Goal: Task Accomplishment & Management: Use online tool/utility

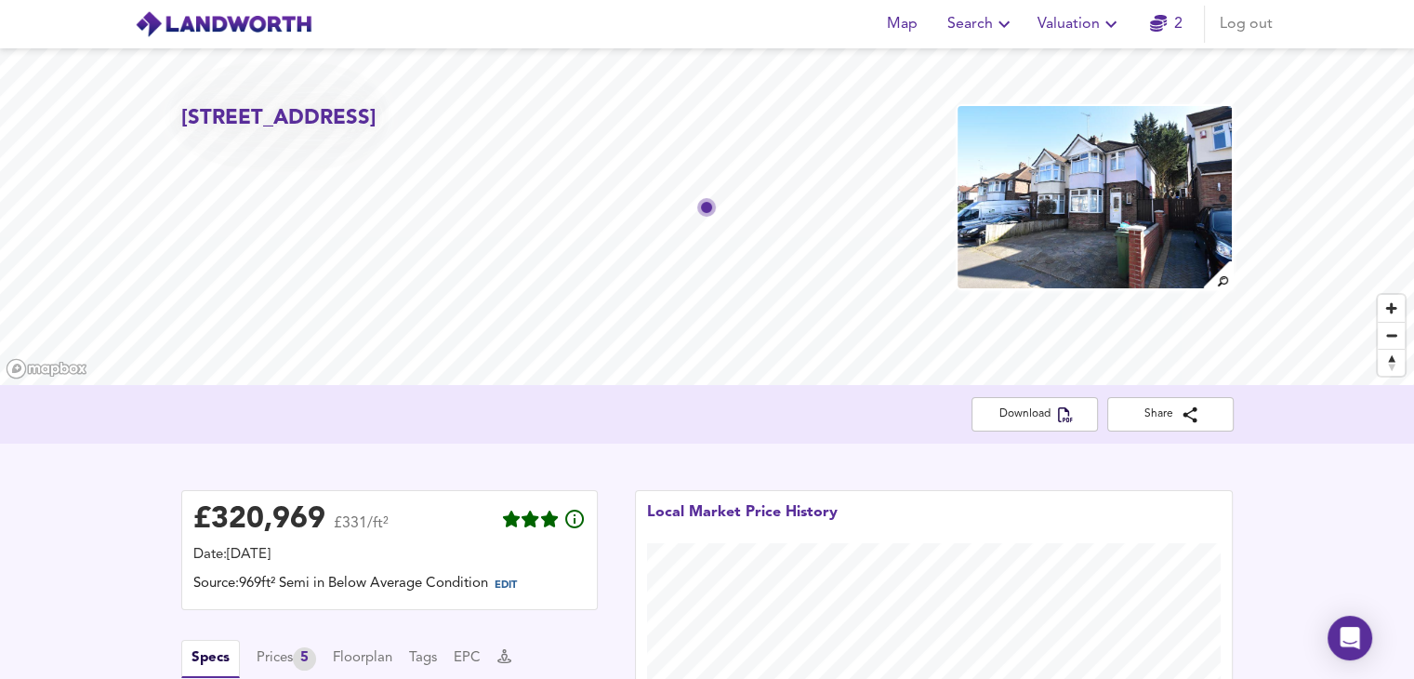
click at [1081, 25] on span "Valuation" at bounding box center [1080, 24] width 85 height 26
click at [1037, 70] on li "New Valuation Report" at bounding box center [1080, 66] width 222 height 33
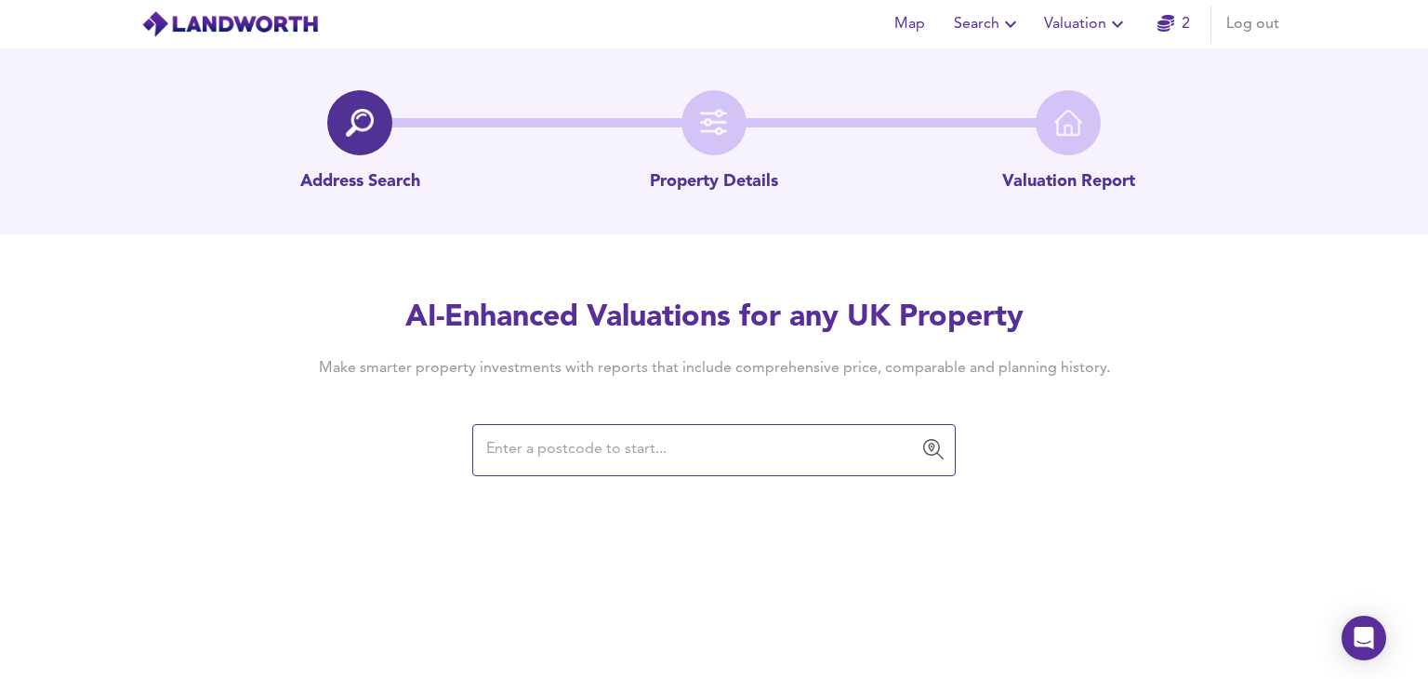
click at [722, 430] on div "​" at bounding box center [714, 450] width 484 height 52
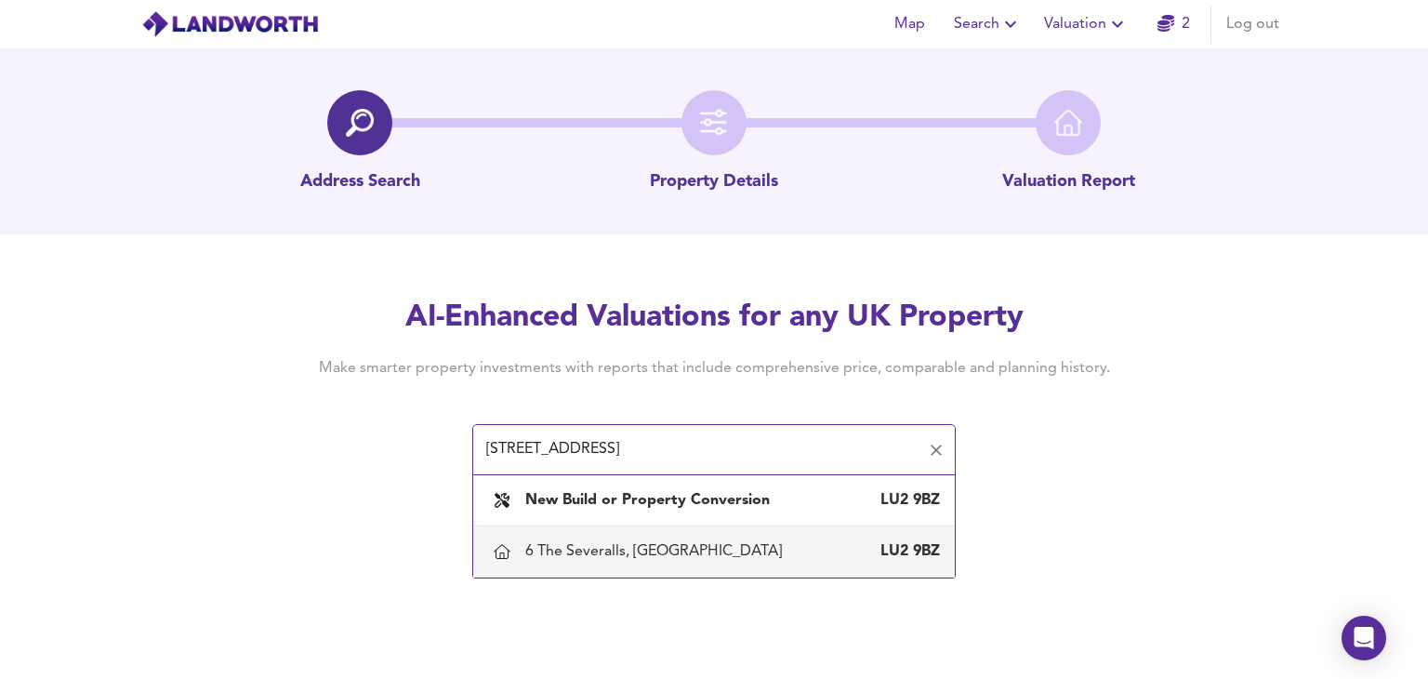
click at [595, 548] on div "6 The Severalls, Luton" at bounding box center [657, 551] width 264 height 20
type input "6 The Severalls, Luton"
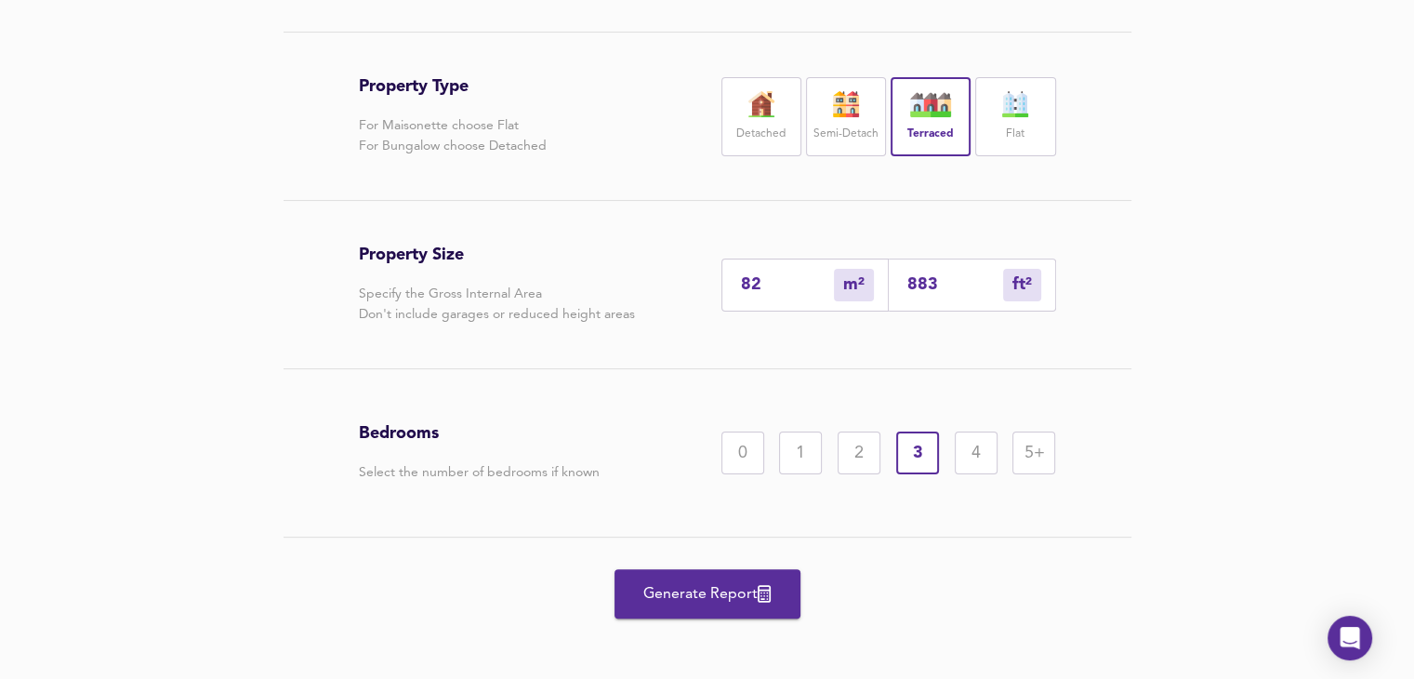
scroll to position [387, 0]
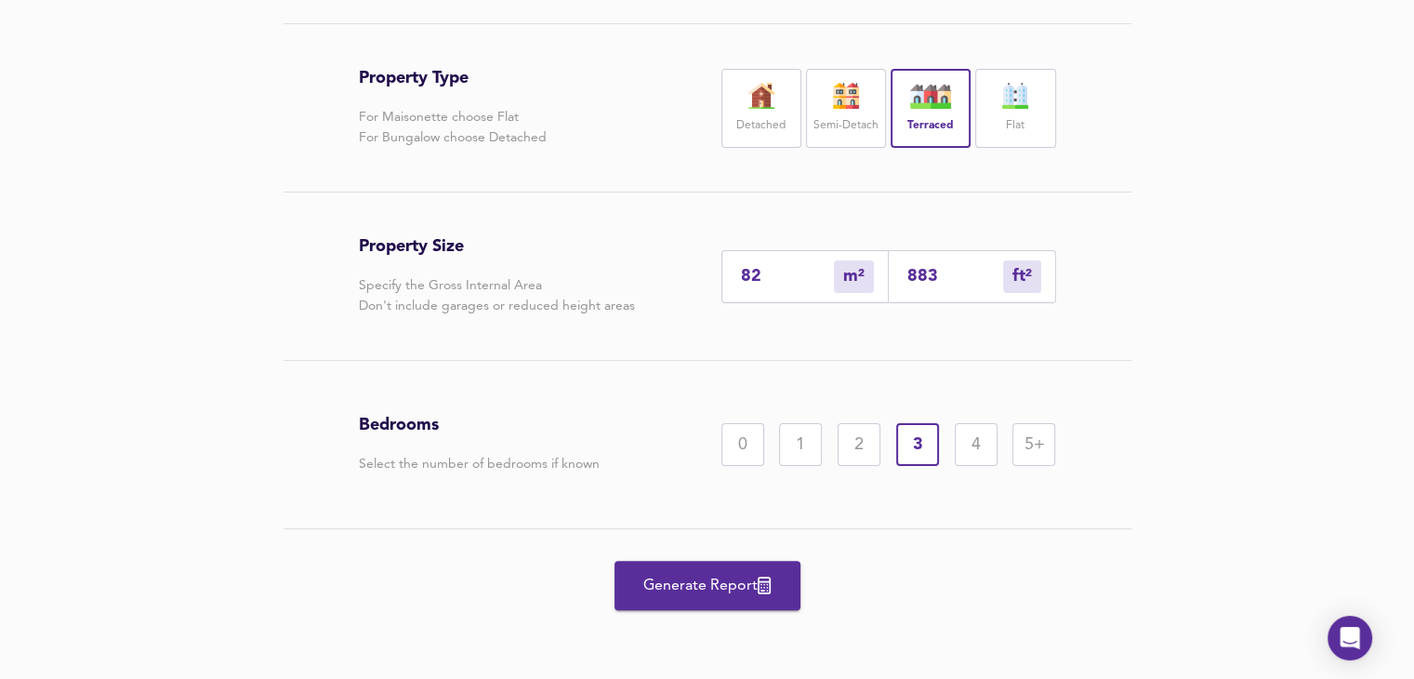
click at [750, 579] on span "Generate Report" at bounding box center [707, 586] width 149 height 26
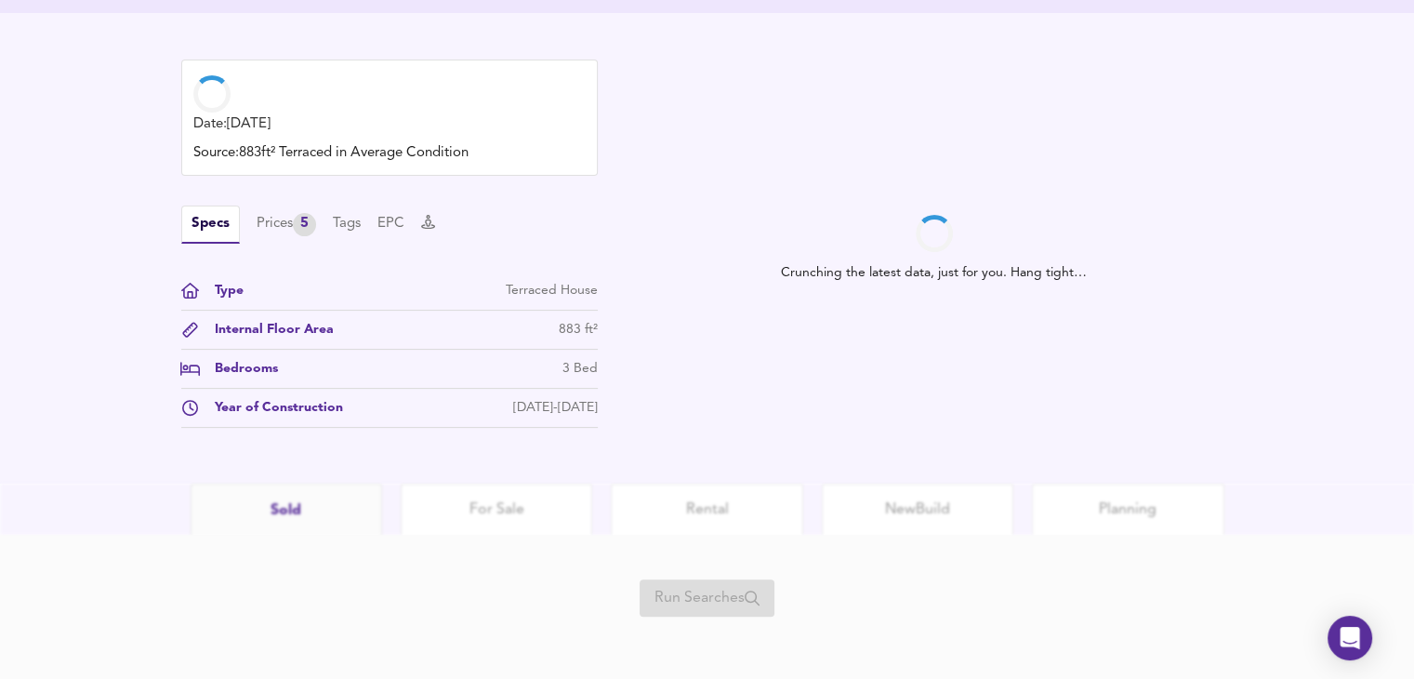
scroll to position [511, 0]
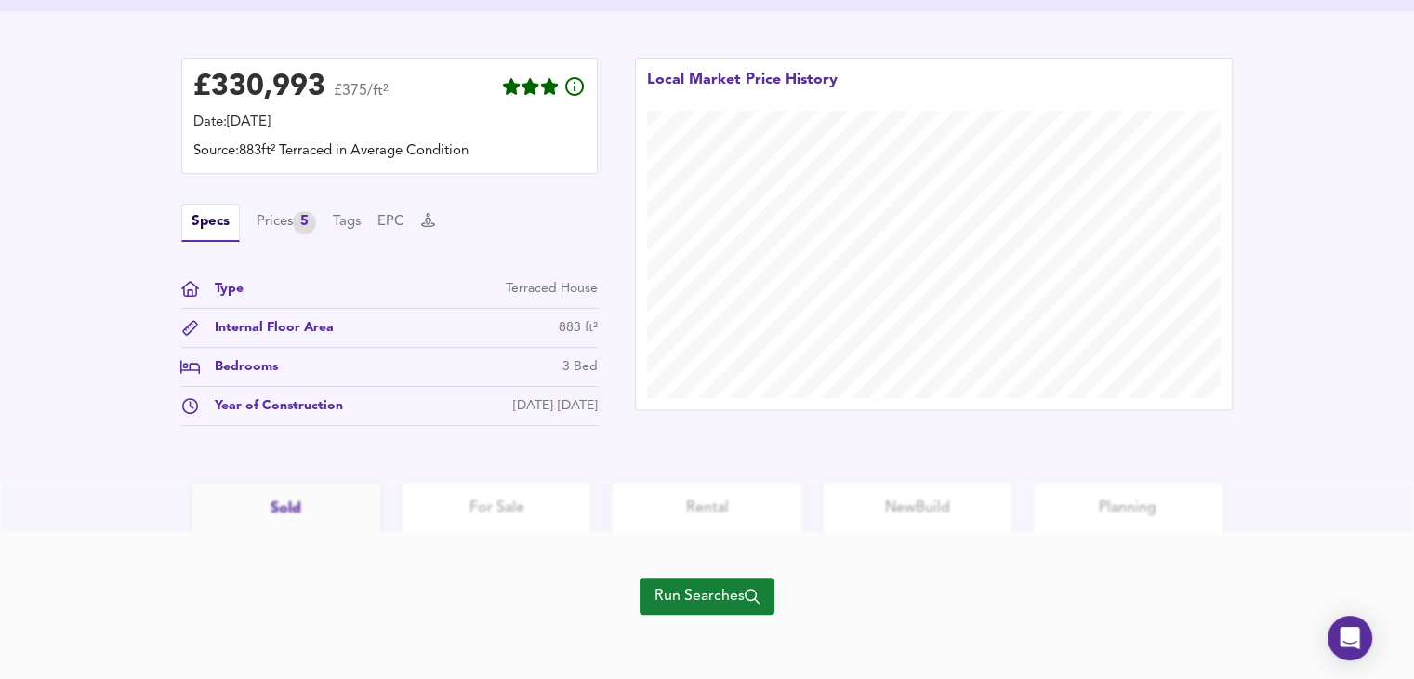
click at [725, 583] on span "Run Searches" at bounding box center [707, 596] width 105 height 26
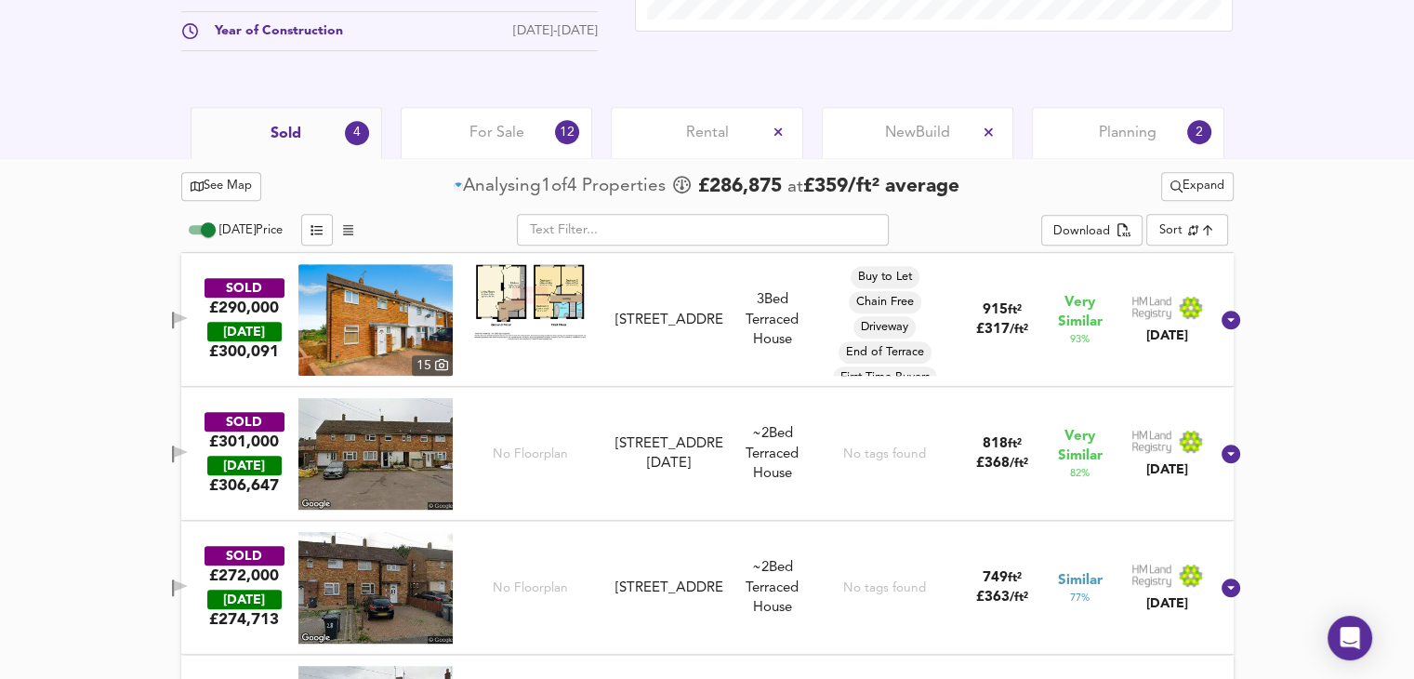
scroll to position [681, 0]
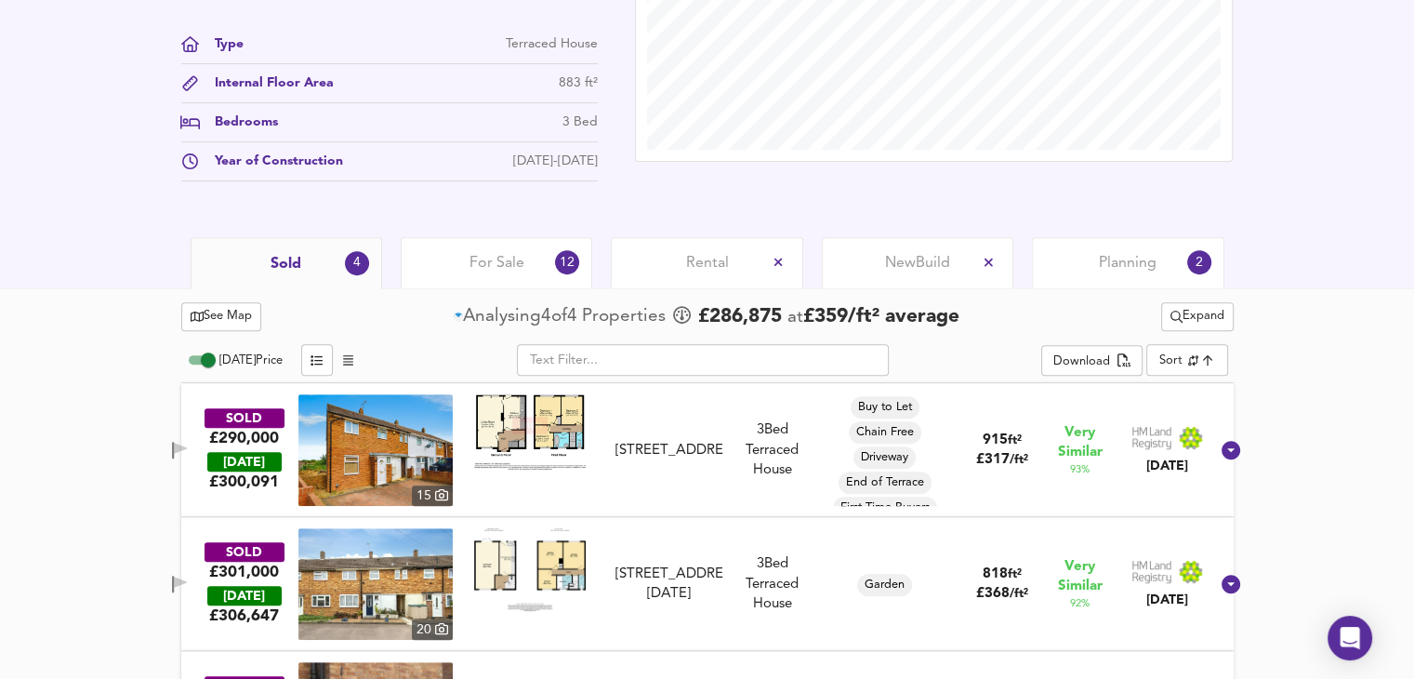
click at [208, 358] on input "Today Price" at bounding box center [208, 360] width 67 height 22
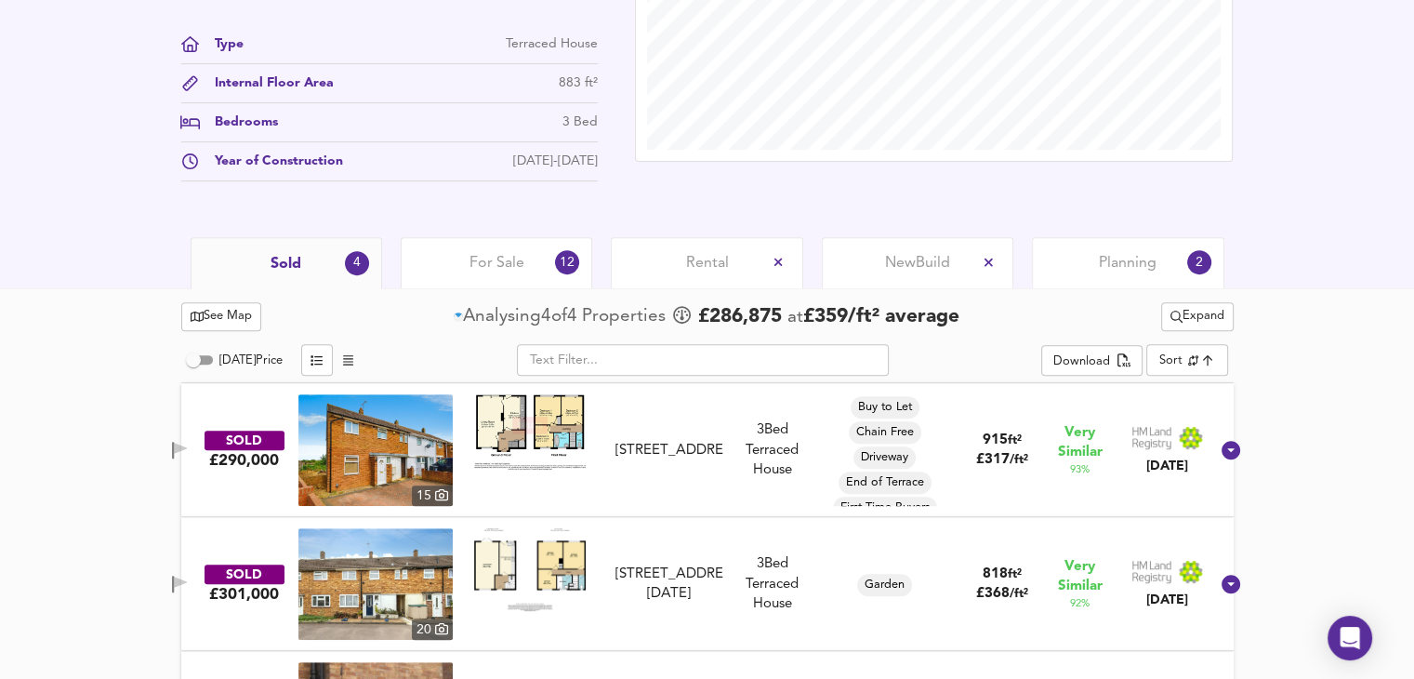
click at [208, 357] on input "Today Price" at bounding box center [193, 360] width 67 height 22
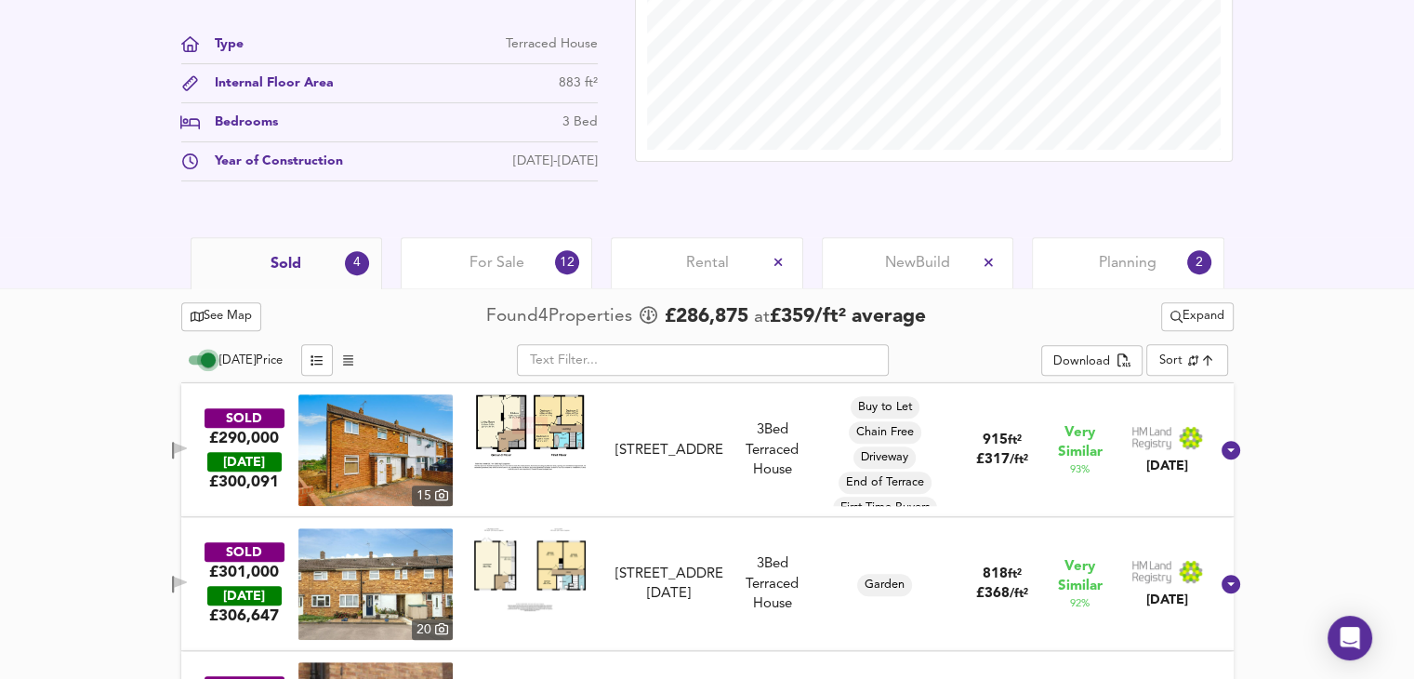
click at [209, 356] on input "Today Price" at bounding box center [208, 360] width 67 height 22
checkbox input "false"
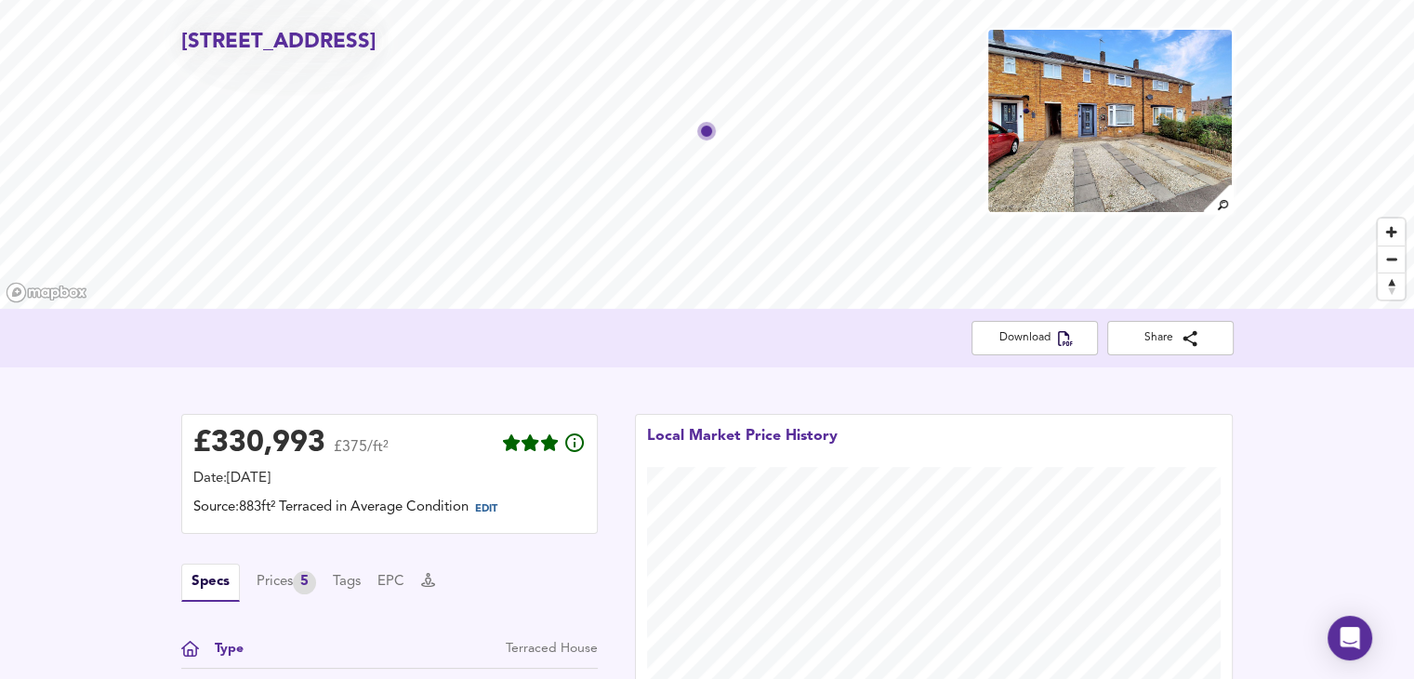
scroll to position [75, 0]
click at [495, 501] on span "EDIT" at bounding box center [494, 510] width 50 height 24
click at [498, 510] on span "EDIT" at bounding box center [486, 510] width 22 height 10
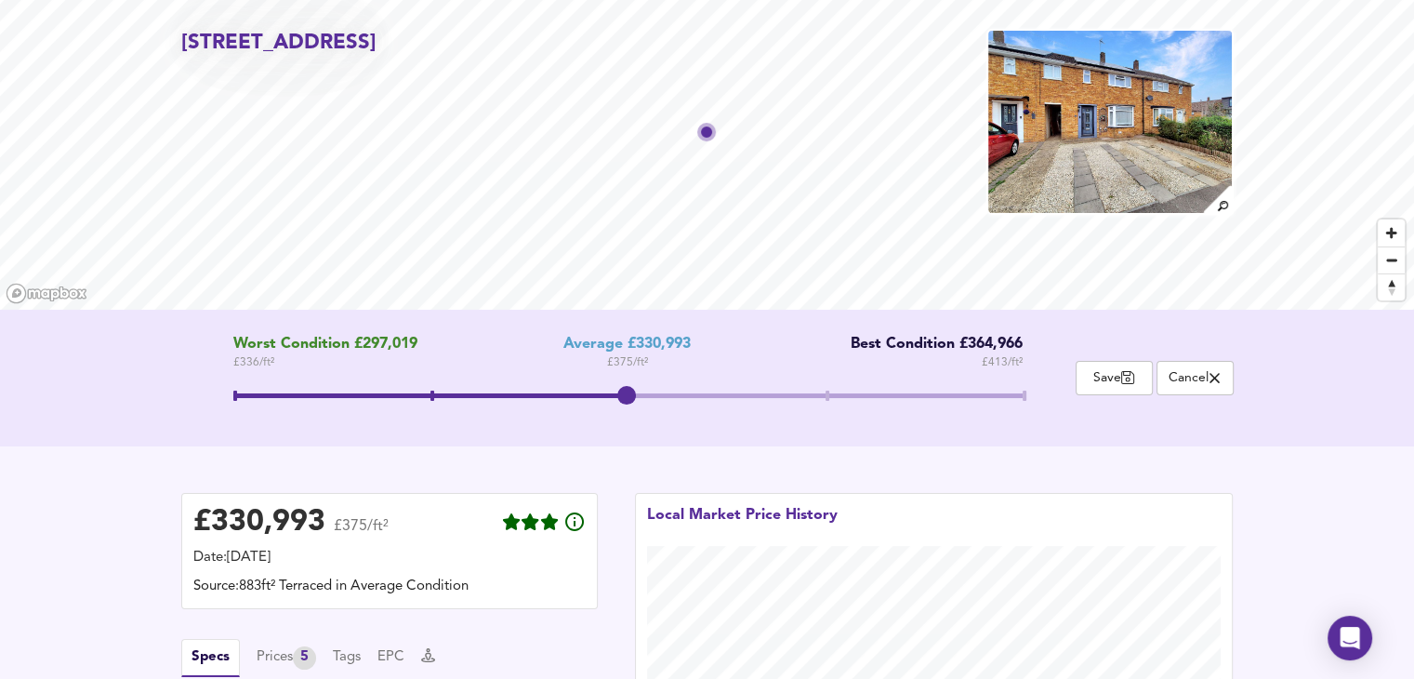
drag, startPoint x: 632, startPoint y: 391, endPoint x: 621, endPoint y: 377, distance: 17.9
click at [621, 386] on span at bounding box center [626, 395] width 19 height 19
click at [618, 429] on div "Move the slider to refine the Estimated Price" at bounding box center [628, 425] width 790 height 19
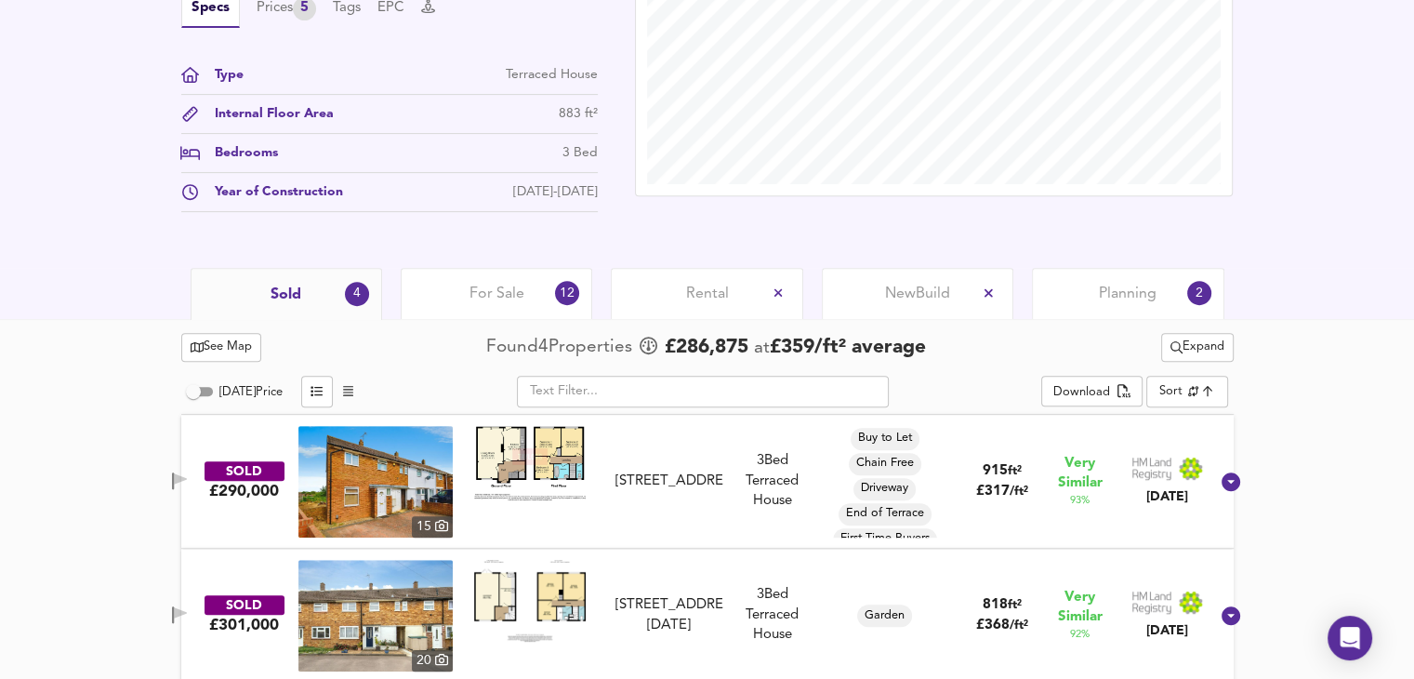
scroll to position [789, 0]
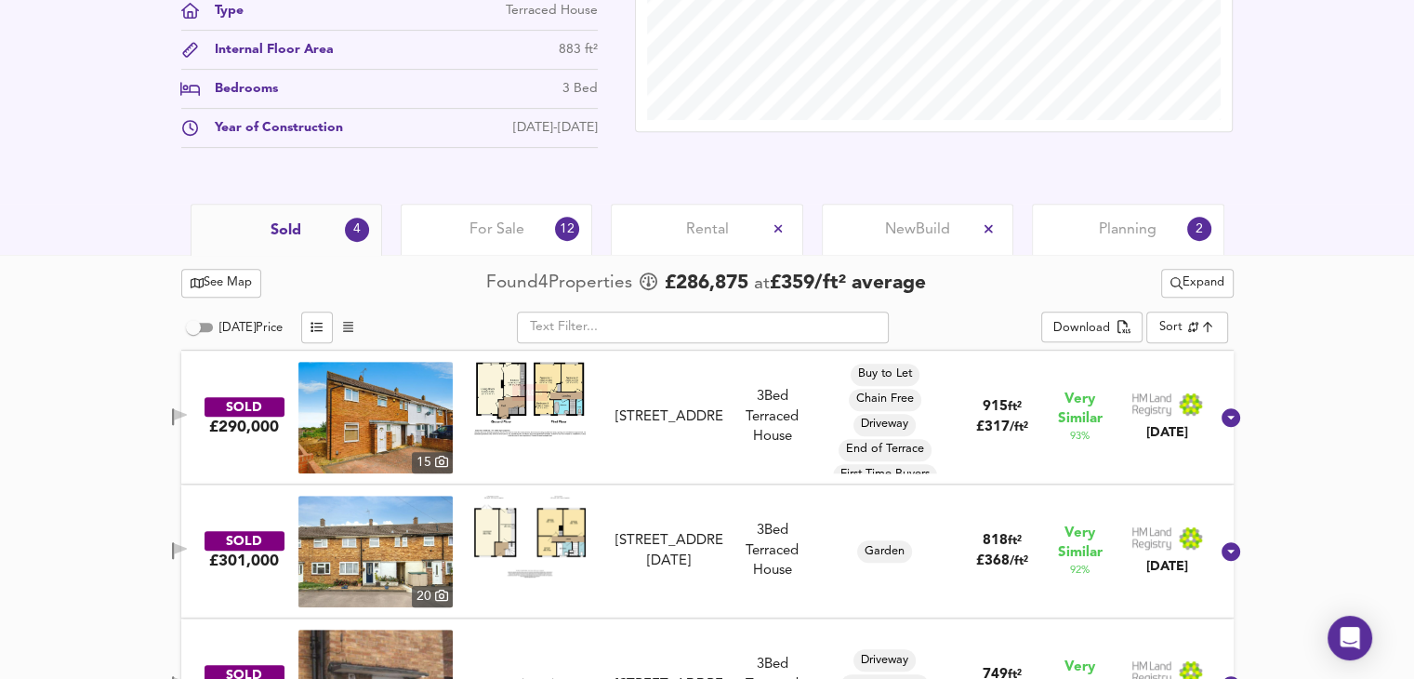
click at [569, 391] on img at bounding box center [530, 399] width 112 height 74
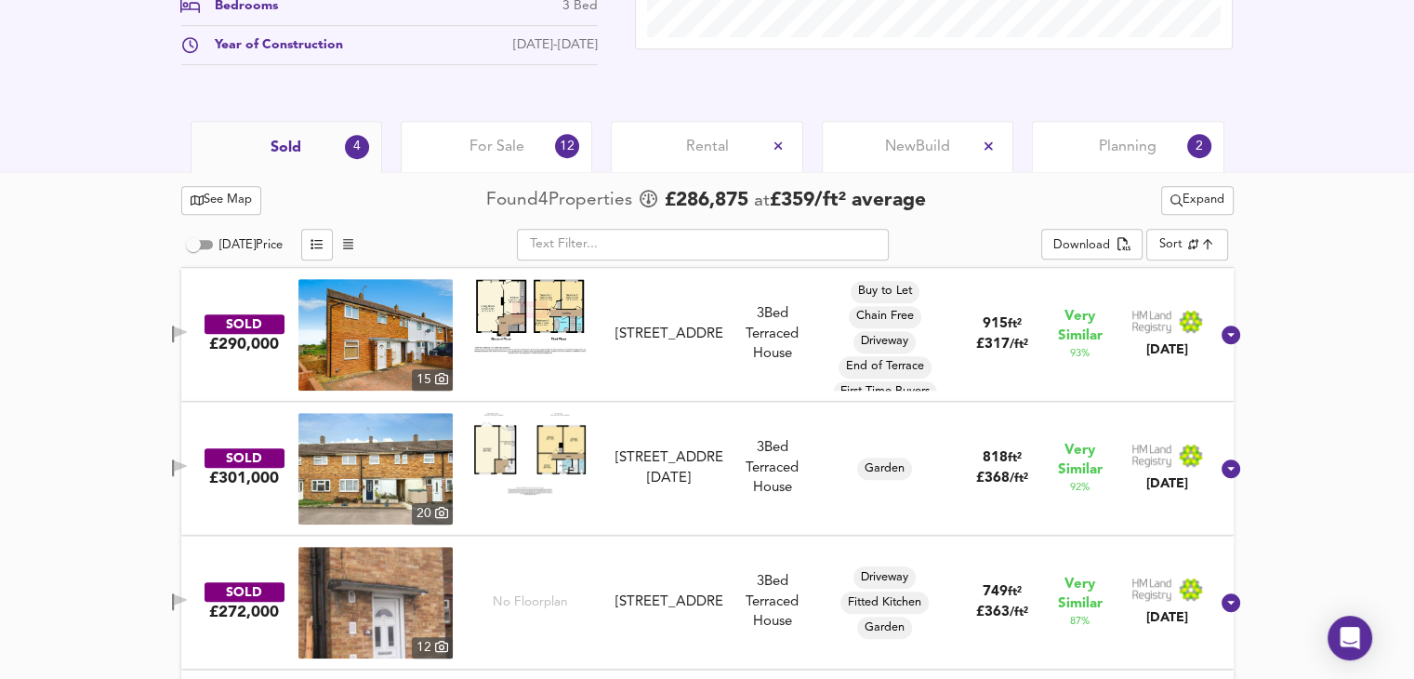
scroll to position [882, 0]
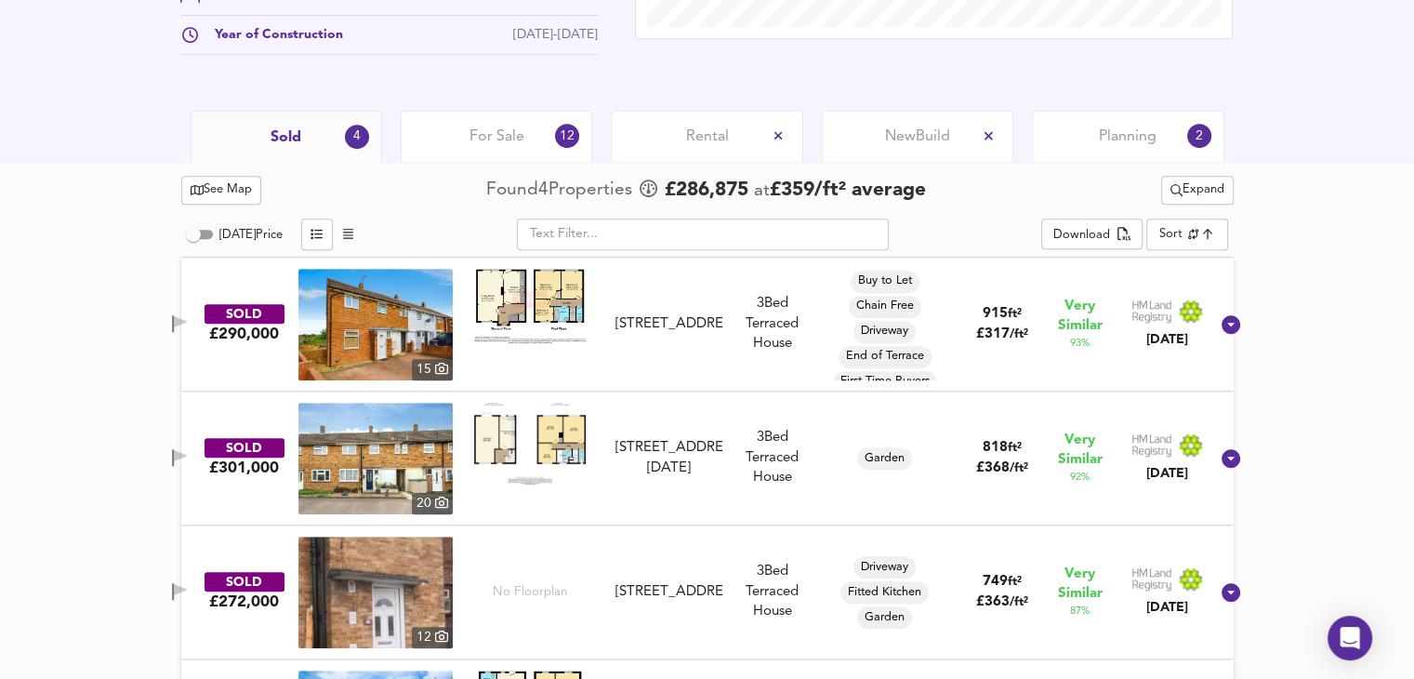
click at [530, 436] on img at bounding box center [530, 444] width 112 height 82
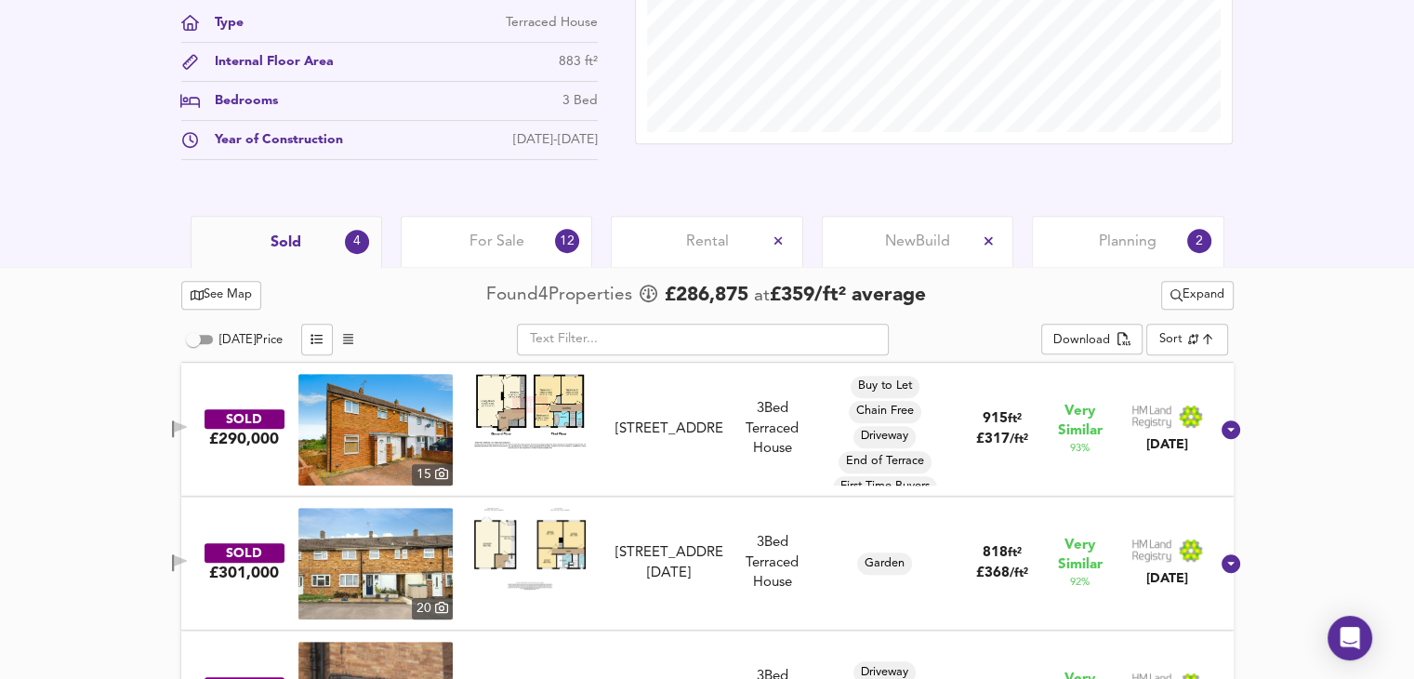
scroll to position [774, 0]
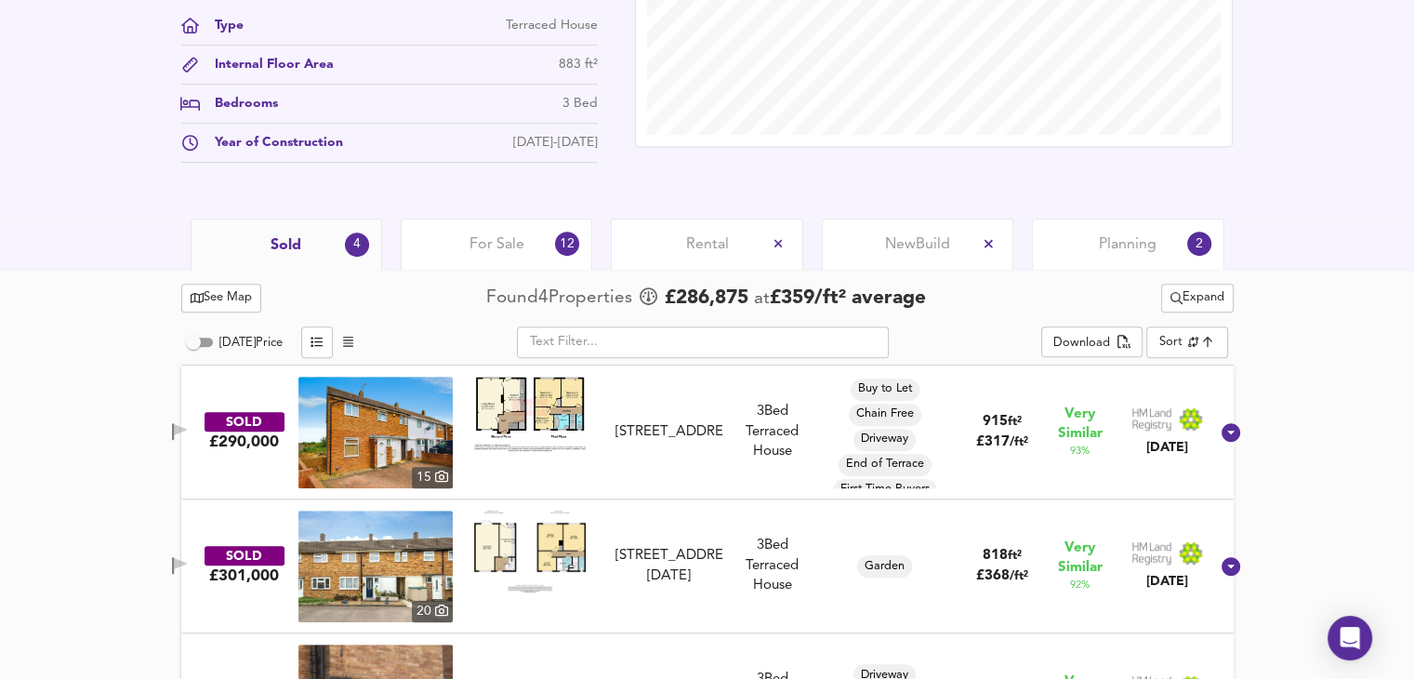
click at [471, 240] on span "For Sale" at bounding box center [497, 244] width 55 height 20
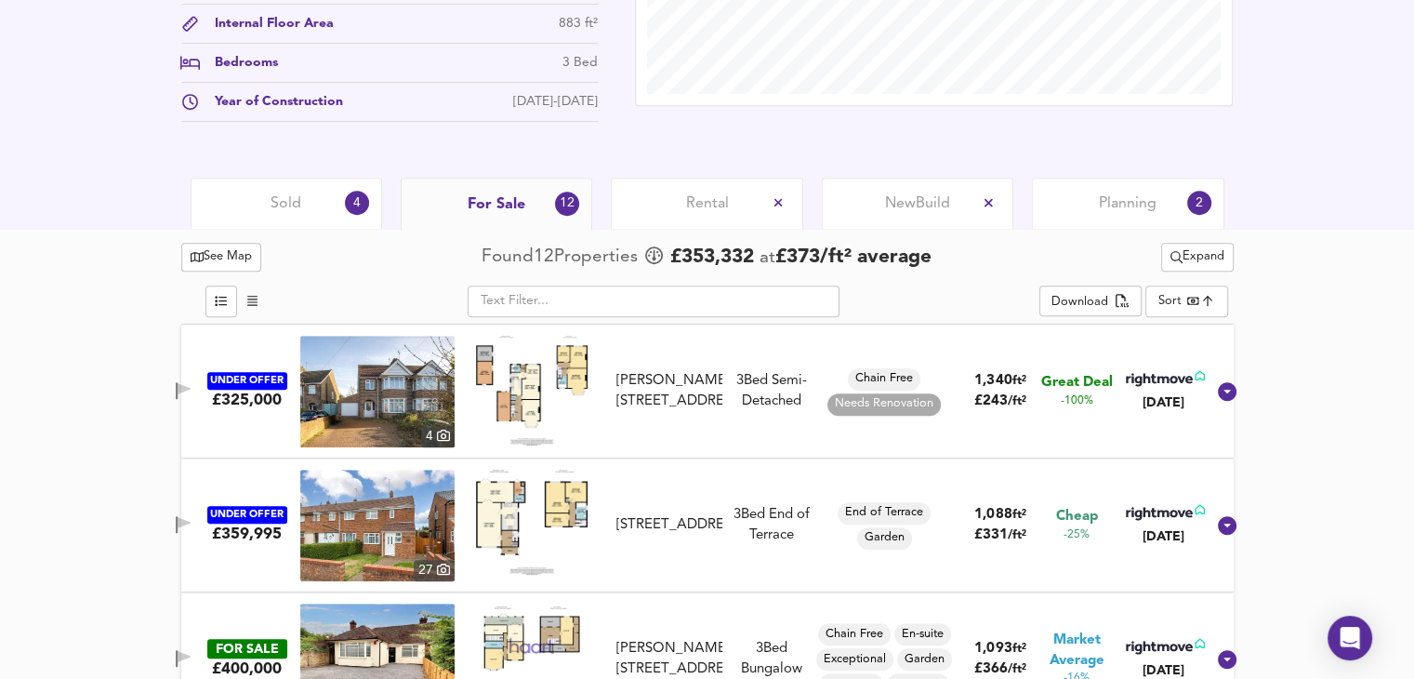
scroll to position [835, 0]
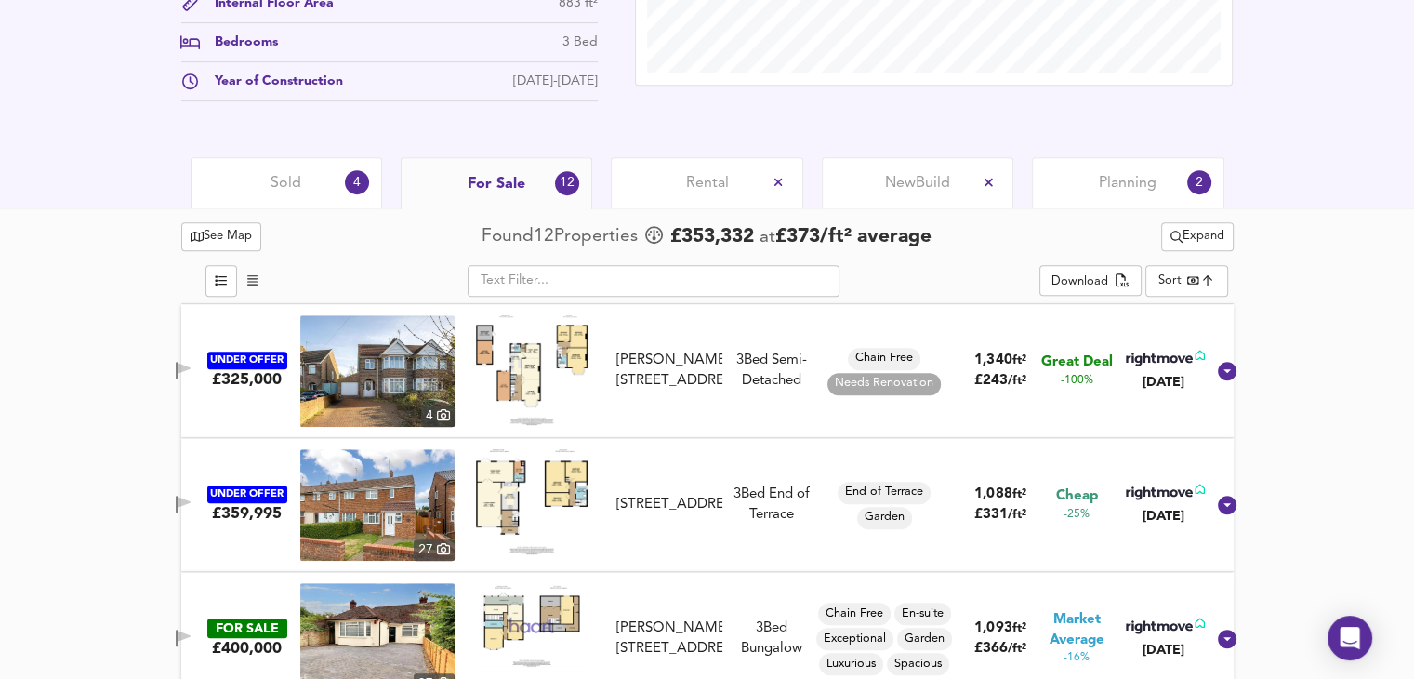
click at [392, 375] on img at bounding box center [377, 371] width 154 height 112
click at [391, 514] on img at bounding box center [377, 505] width 154 height 112
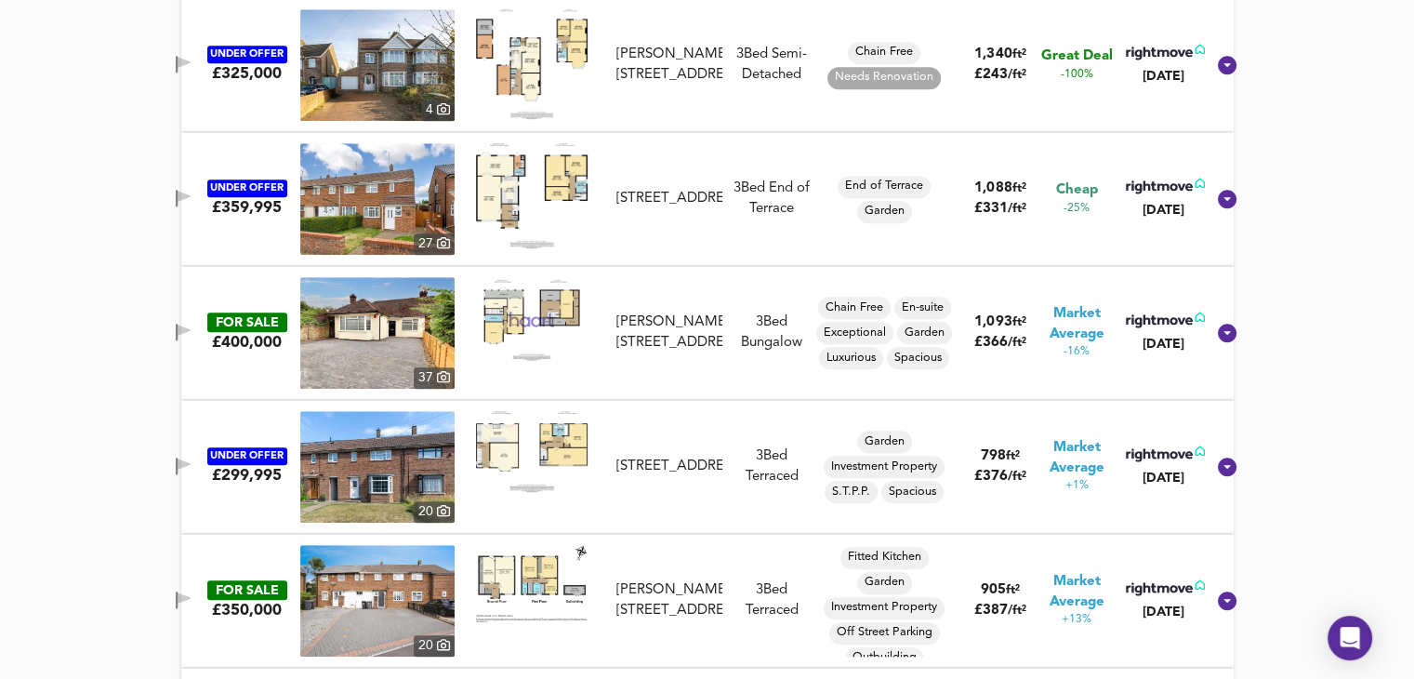
scroll to position [1191, 0]
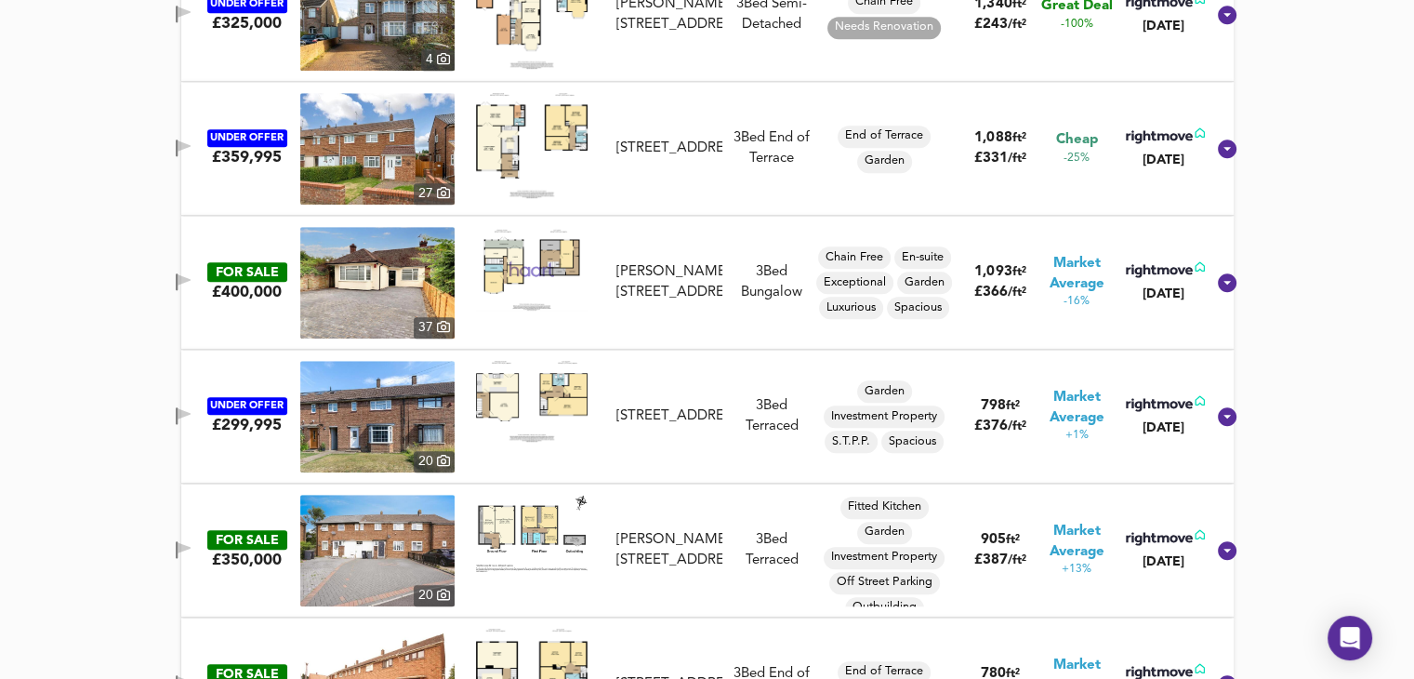
click at [538, 399] on img at bounding box center [532, 401] width 112 height 81
click at [677, 413] on div "Brays Road, Luton, Bedfordshire, LU2 9DD" at bounding box center [670, 416] width 106 height 20
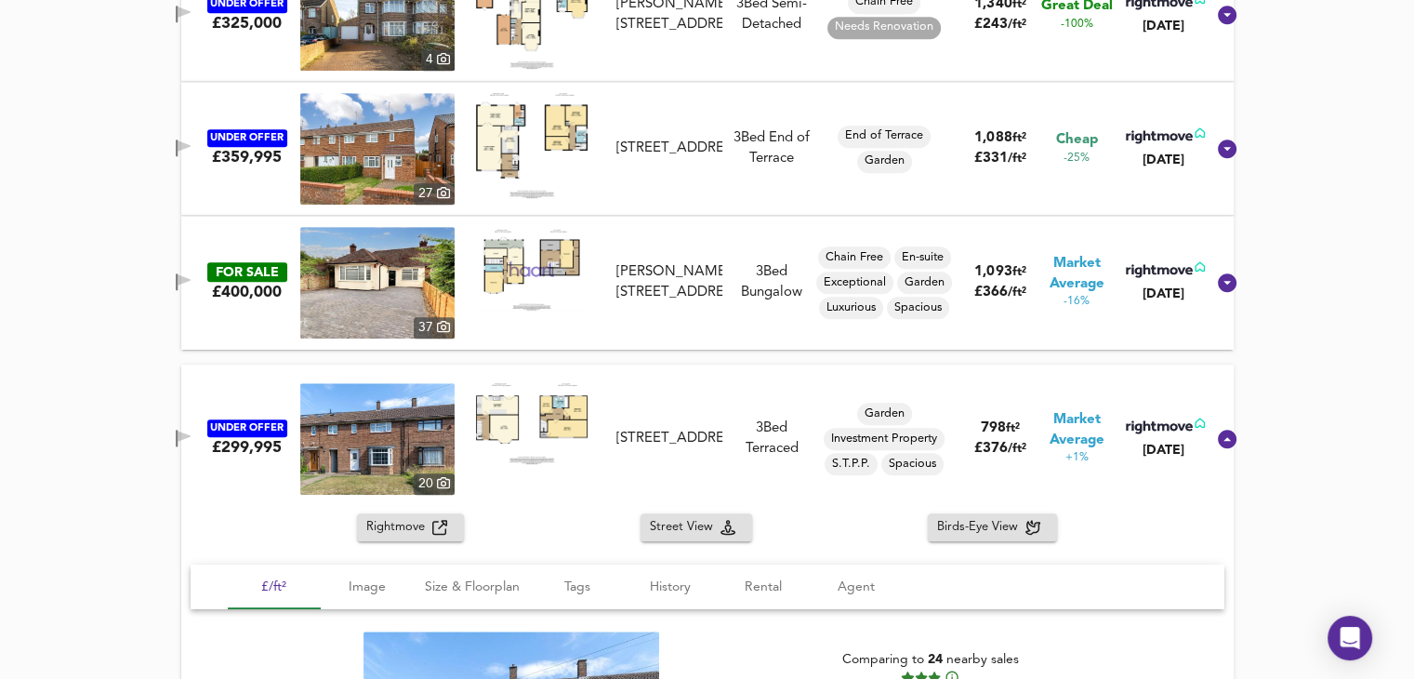
click at [677, 429] on div "Brays Road, Luton, Bedfordshire, LU2 9DD" at bounding box center [670, 439] width 106 height 20
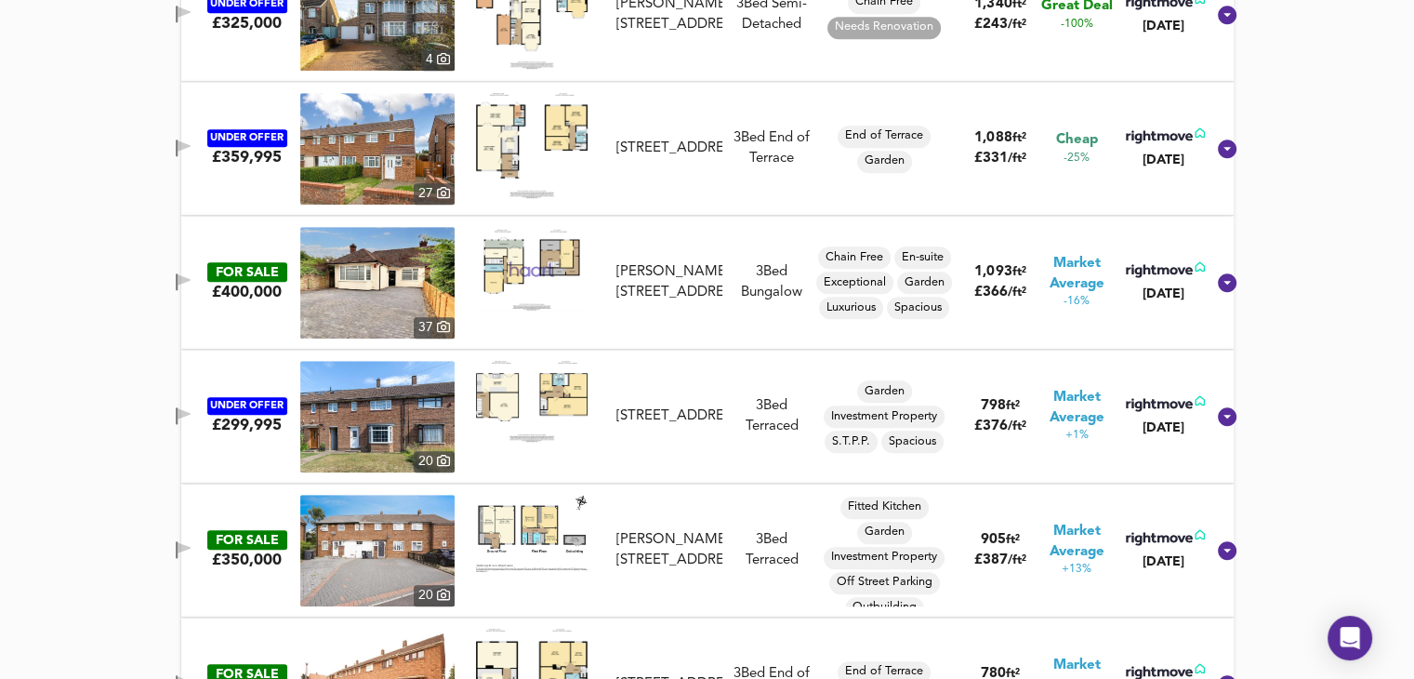
click at [247, 415] on div "£299,995" at bounding box center [247, 425] width 70 height 20
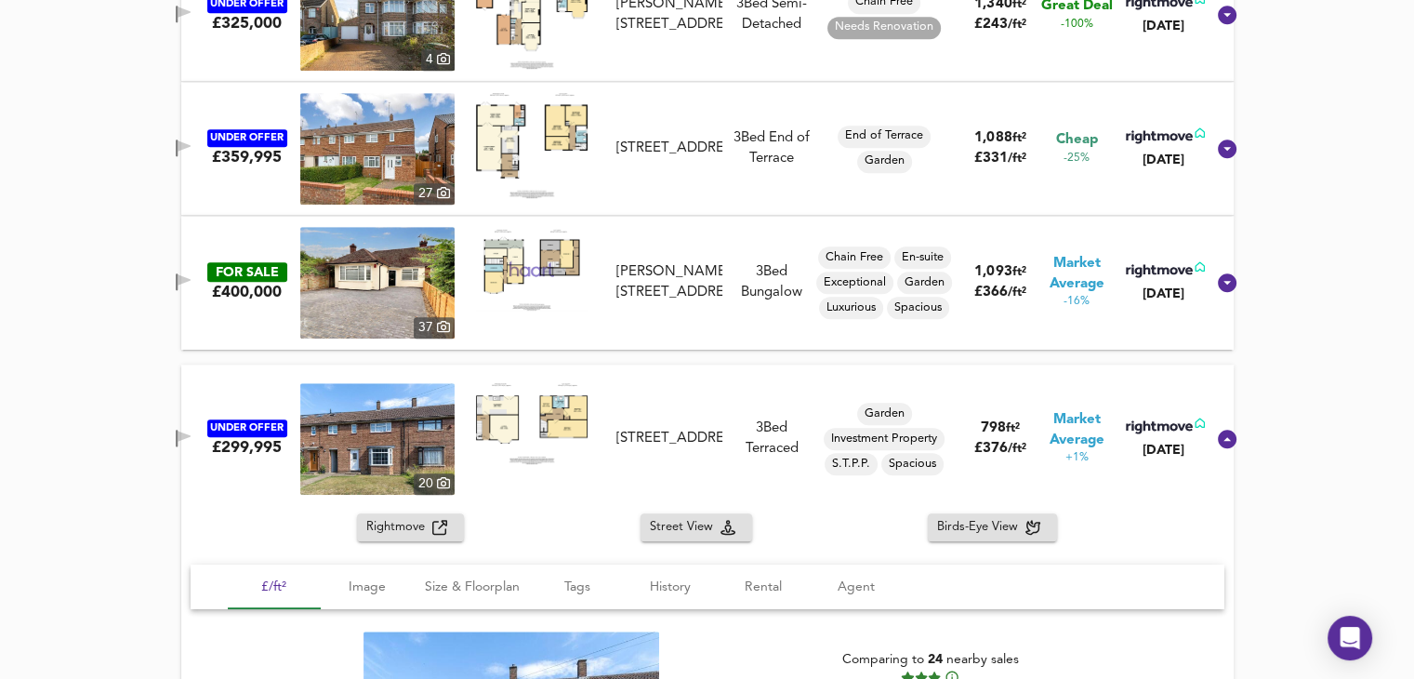
click at [259, 425] on div "UNDER OFFER" at bounding box center [247, 428] width 80 height 18
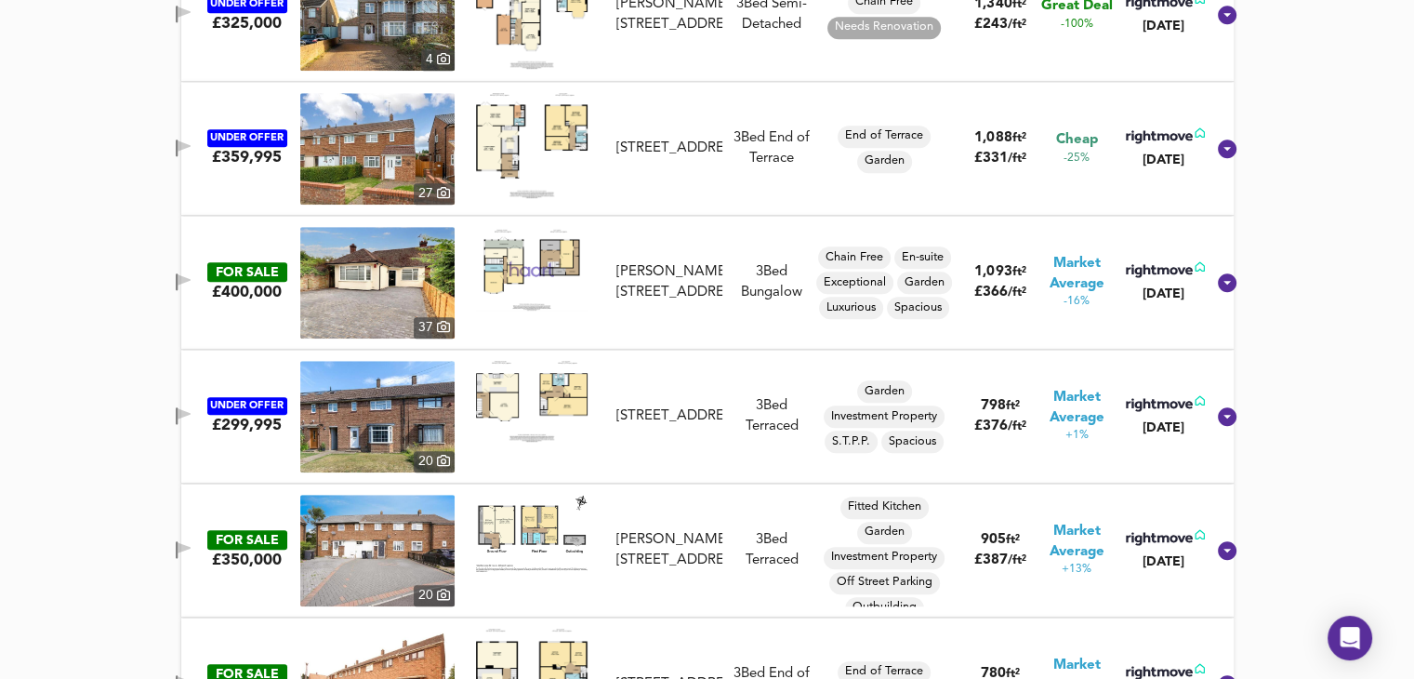
click at [398, 397] on img at bounding box center [377, 417] width 154 height 112
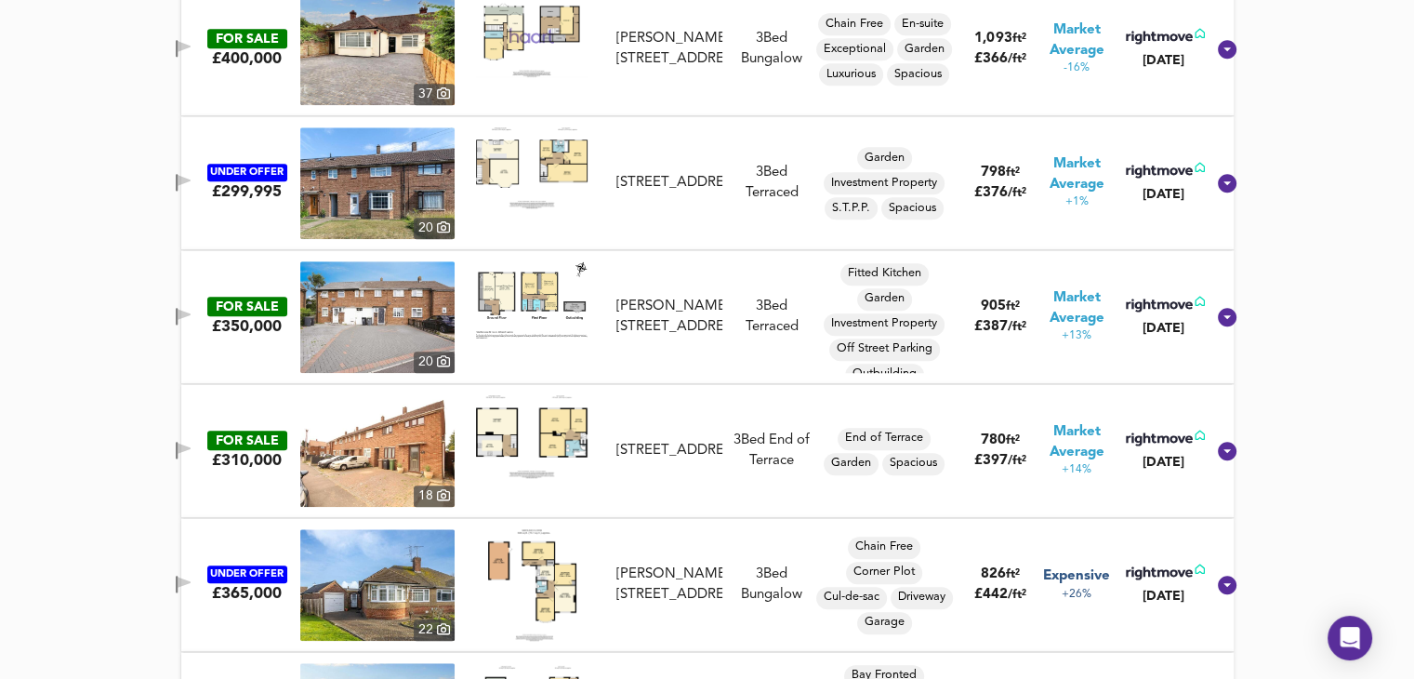
scroll to position [1454, 0]
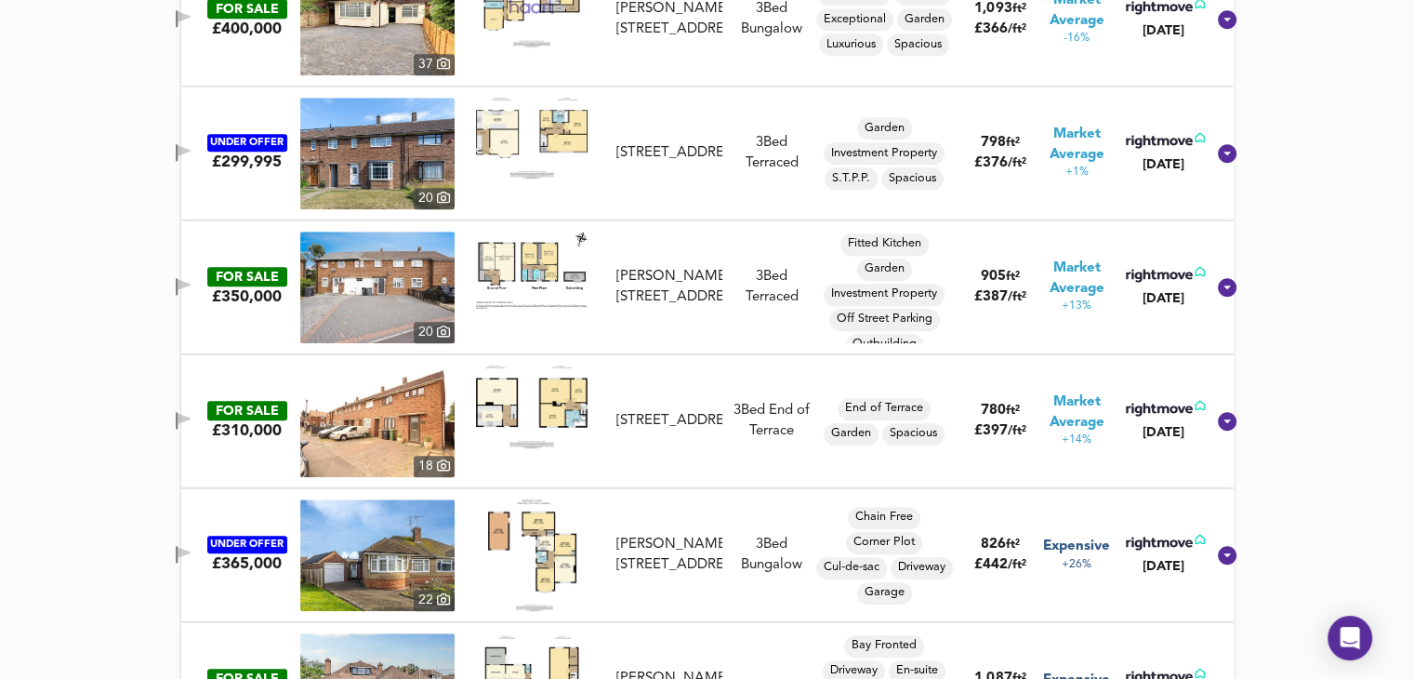
click at [417, 412] on img at bounding box center [377, 421] width 154 height 112
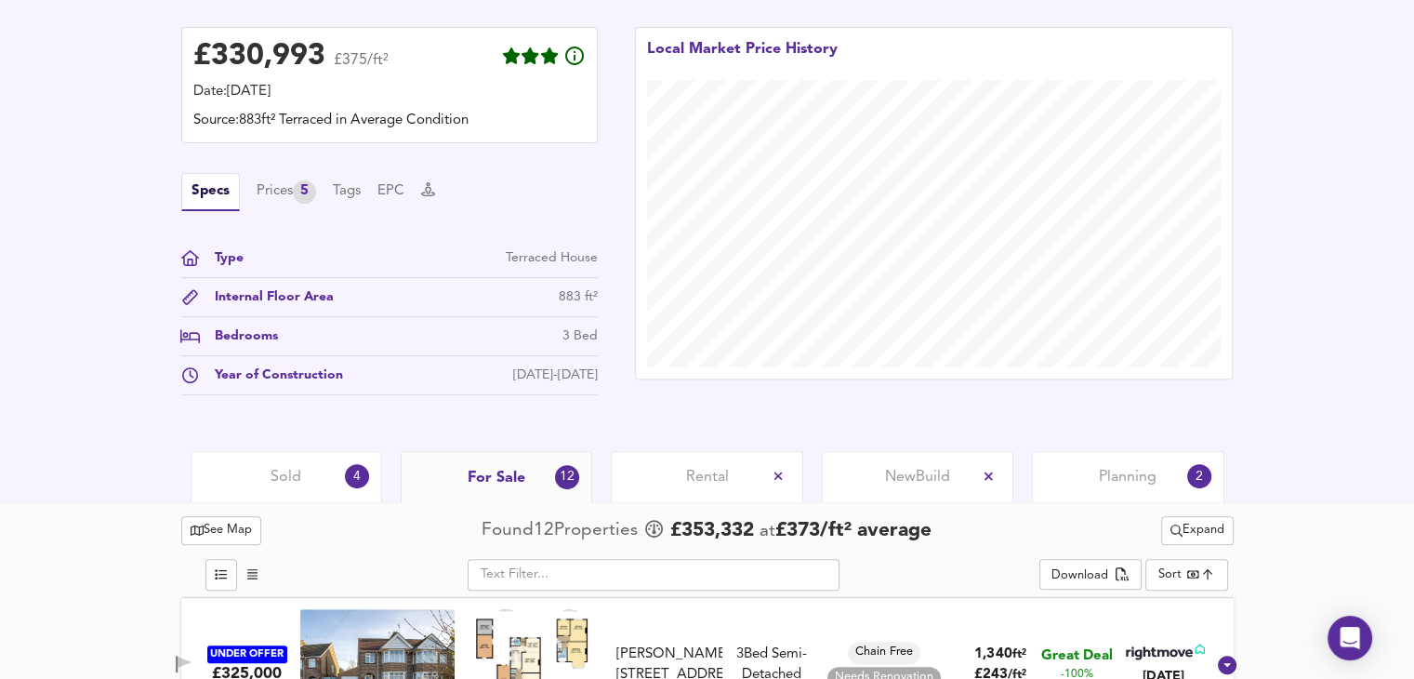
scroll to position [524, 0]
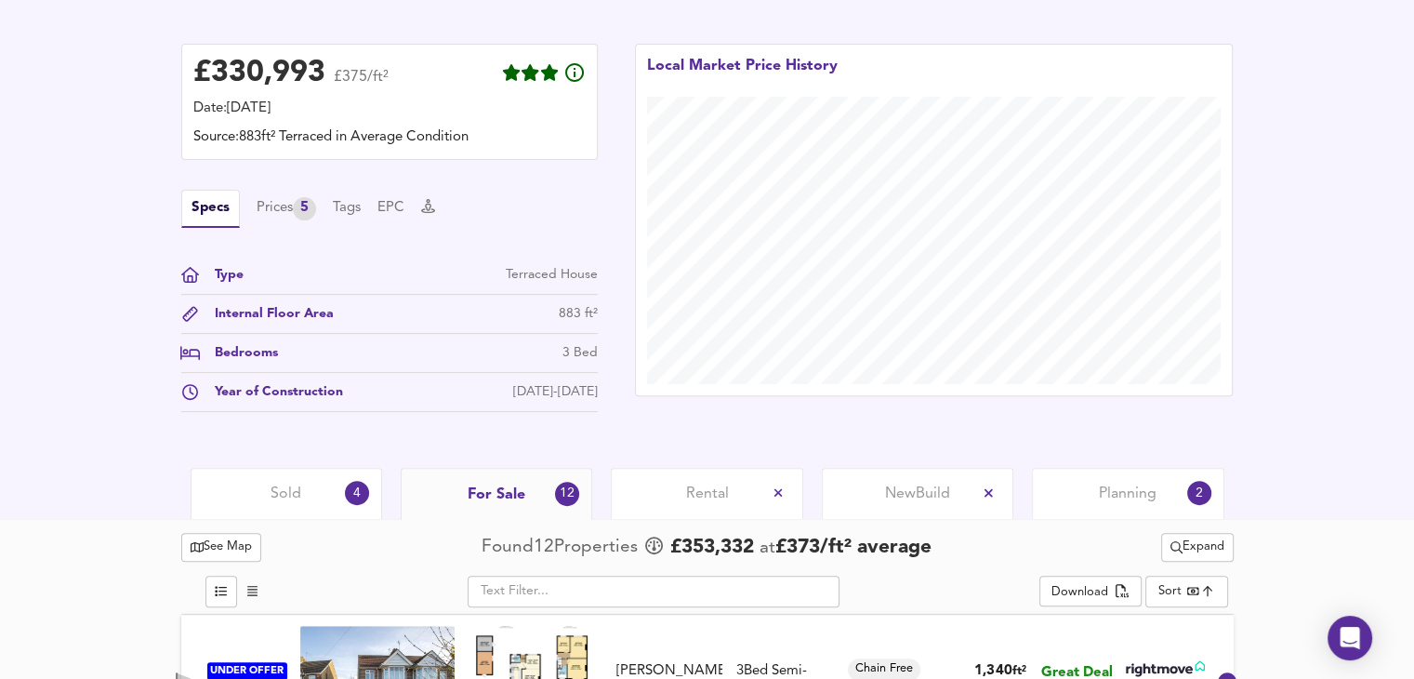
click at [1137, 501] on span "Planning" at bounding box center [1128, 494] width 58 height 20
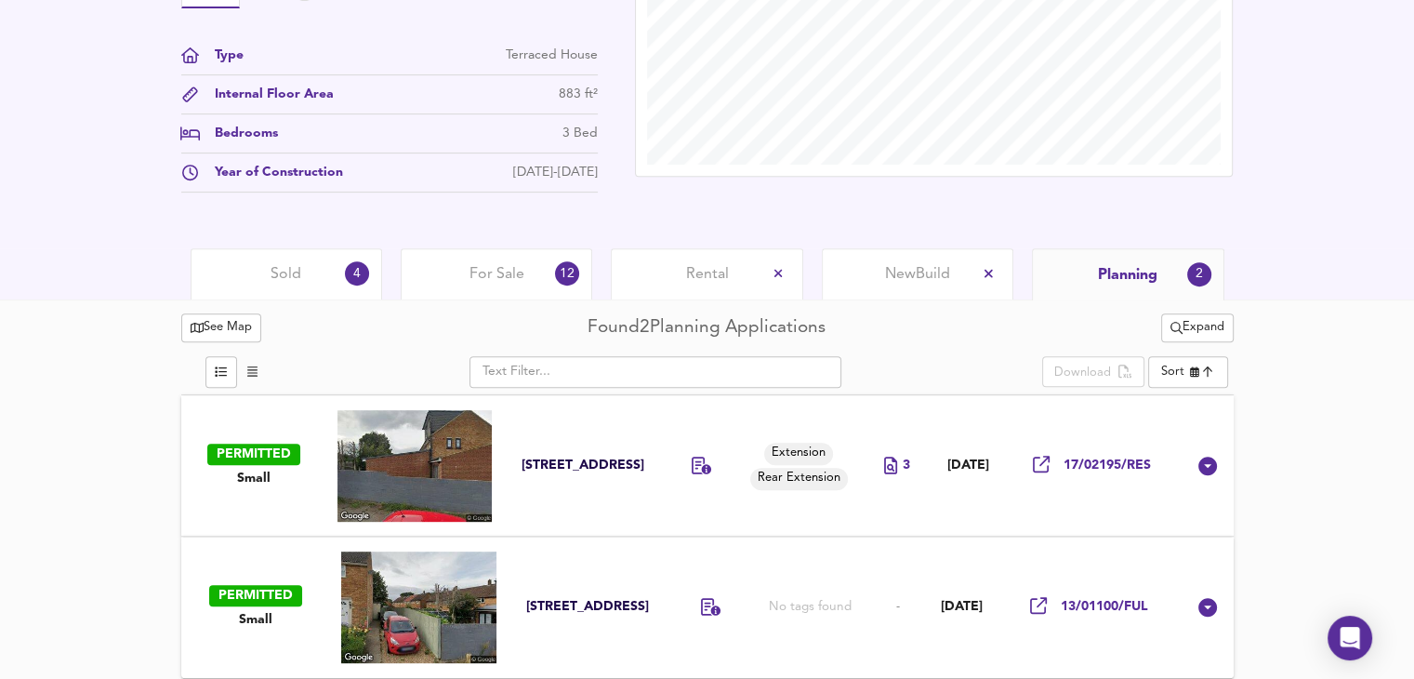
scroll to position [750, 0]
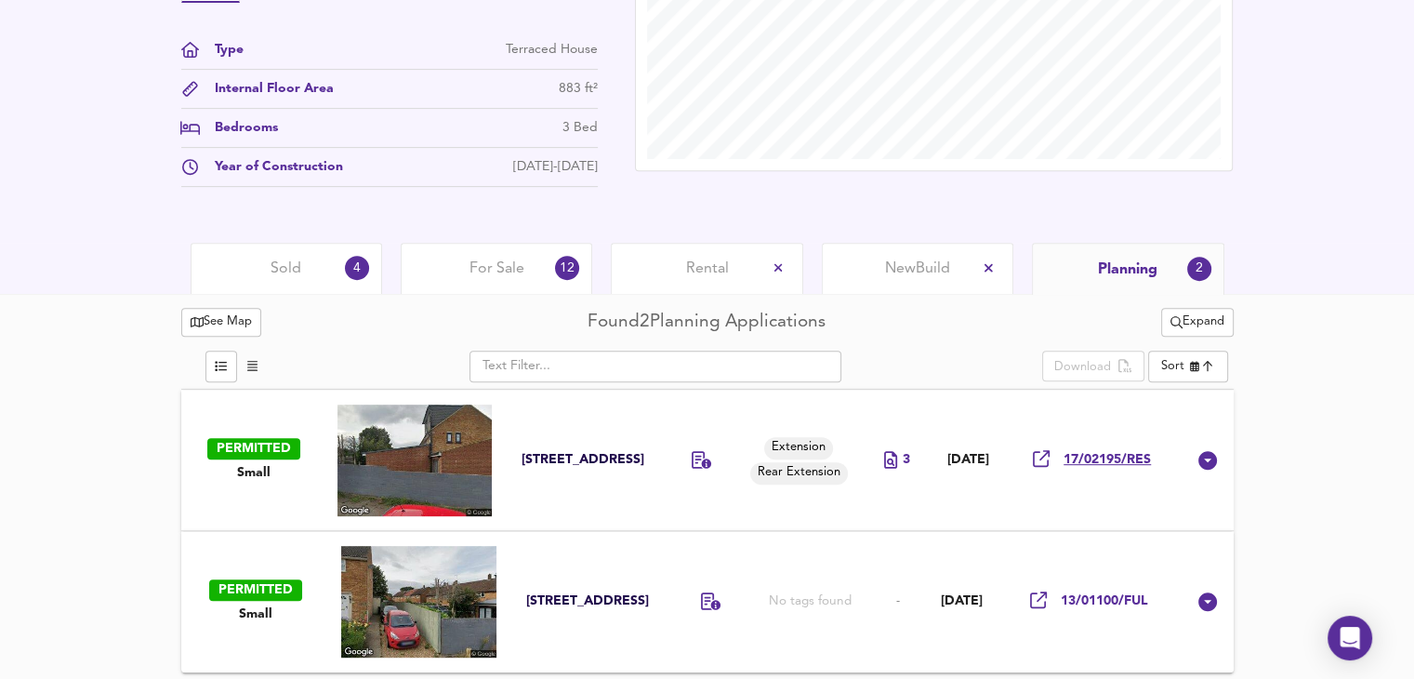
click at [1082, 459] on span "17/02195/RES" at bounding box center [1107, 460] width 87 height 18
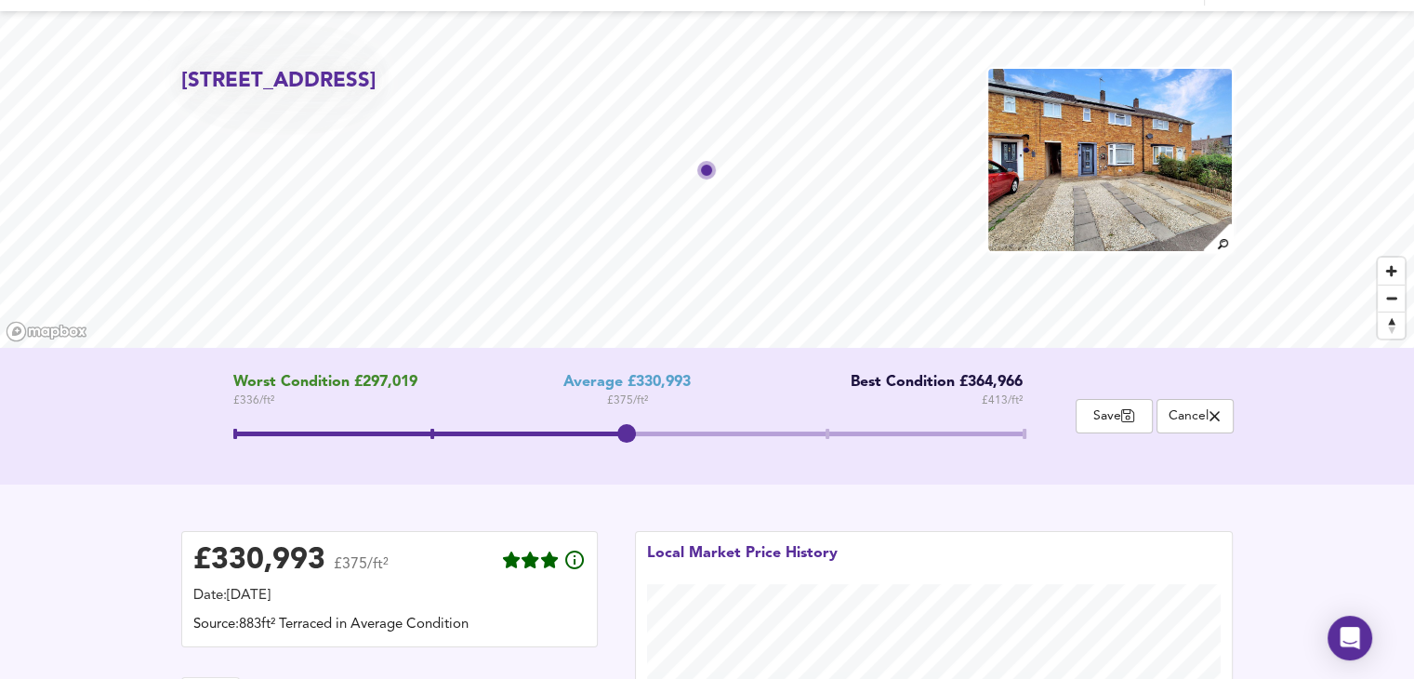
scroll to position [0, 0]
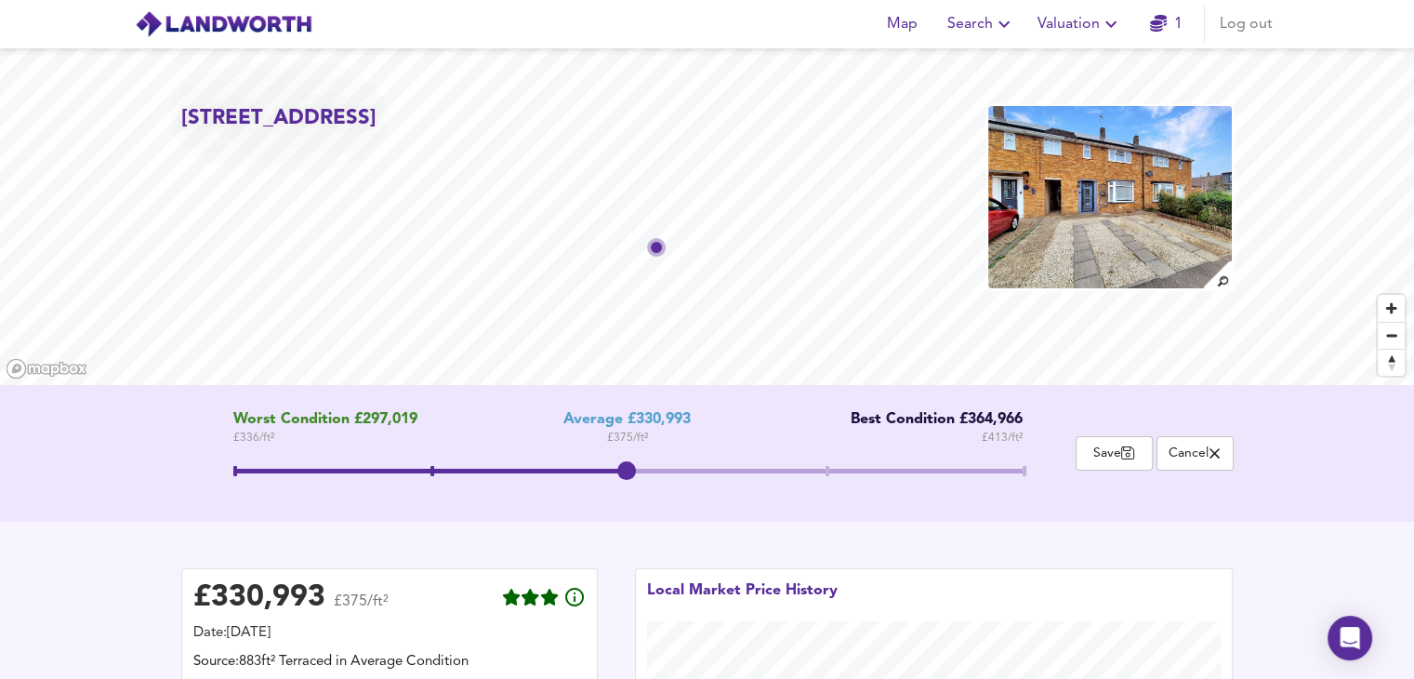
click at [676, 496] on div "Move the slider to refine the Estimated Price" at bounding box center [628, 500] width 790 height 19
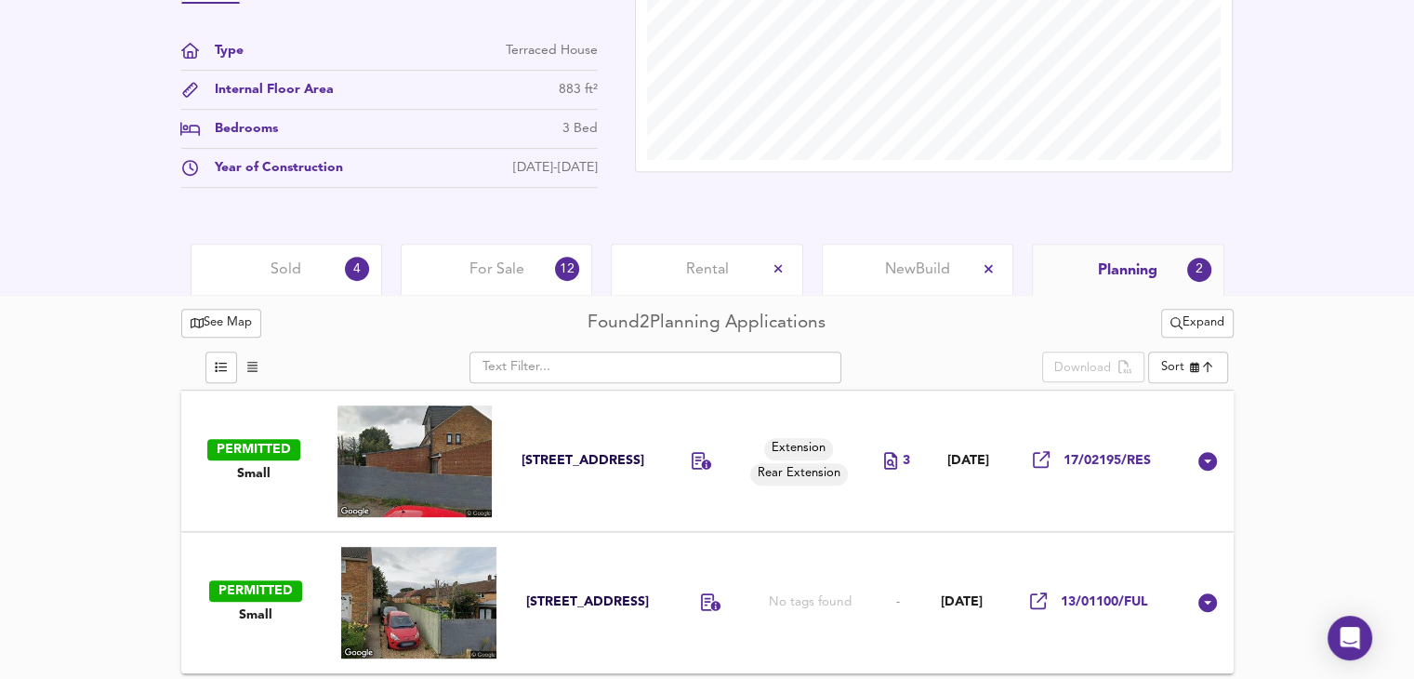
scroll to position [750, 0]
click at [699, 281] on div "Rental" at bounding box center [707, 268] width 192 height 51
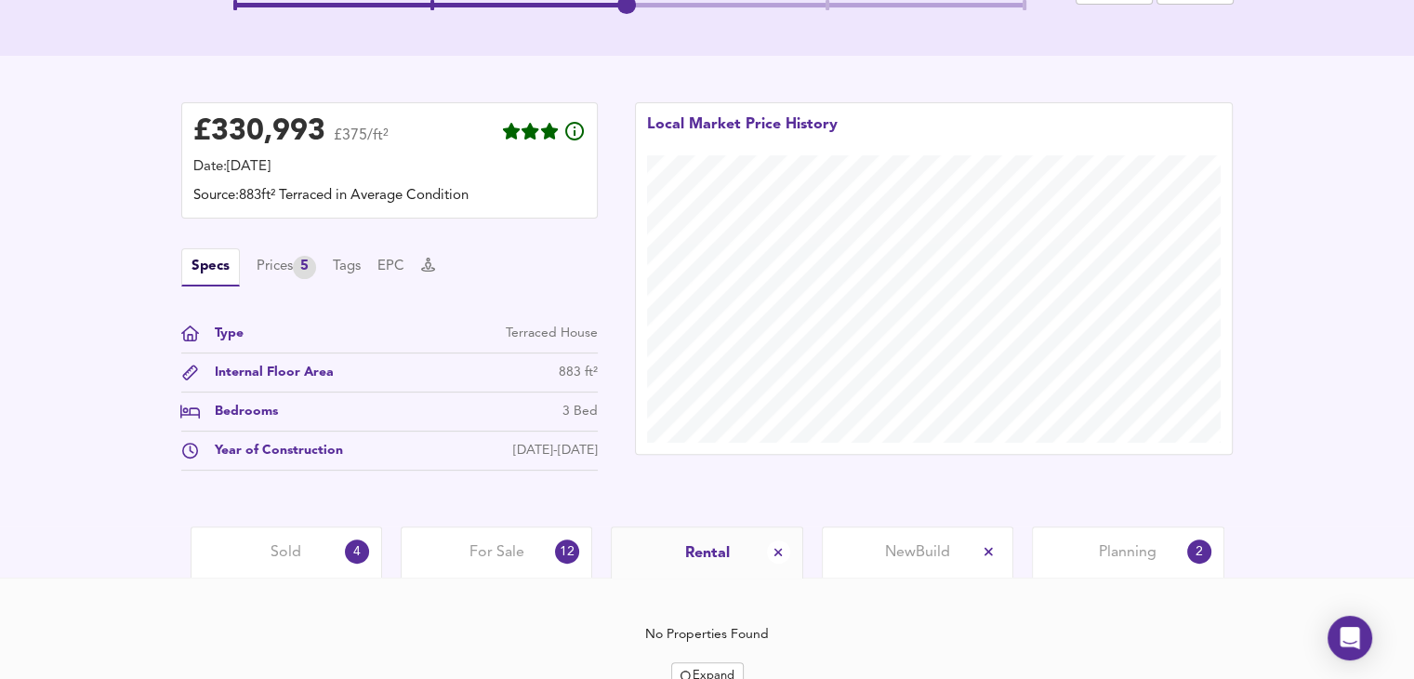
scroll to position [549, 0]
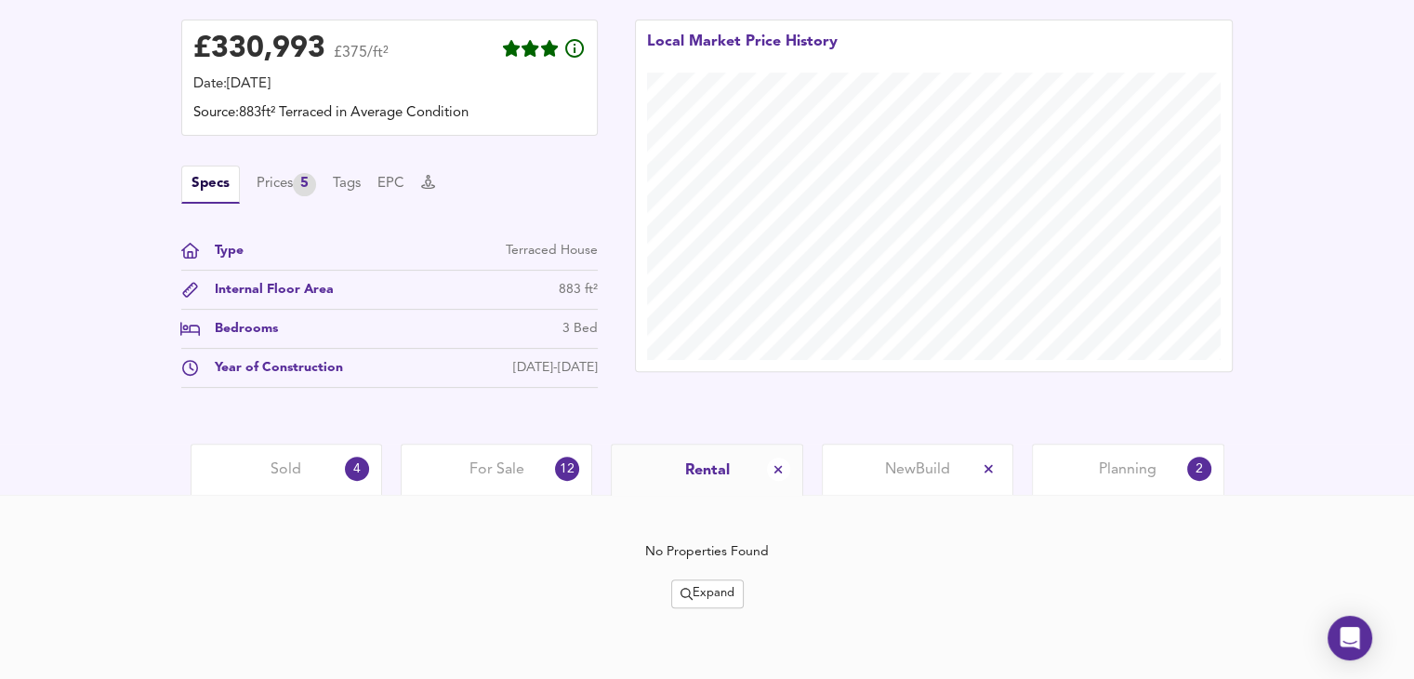
click at [717, 591] on span "Expand" at bounding box center [708, 593] width 54 height 21
click at [704, 501] on icon at bounding box center [711, 496] width 22 height 13
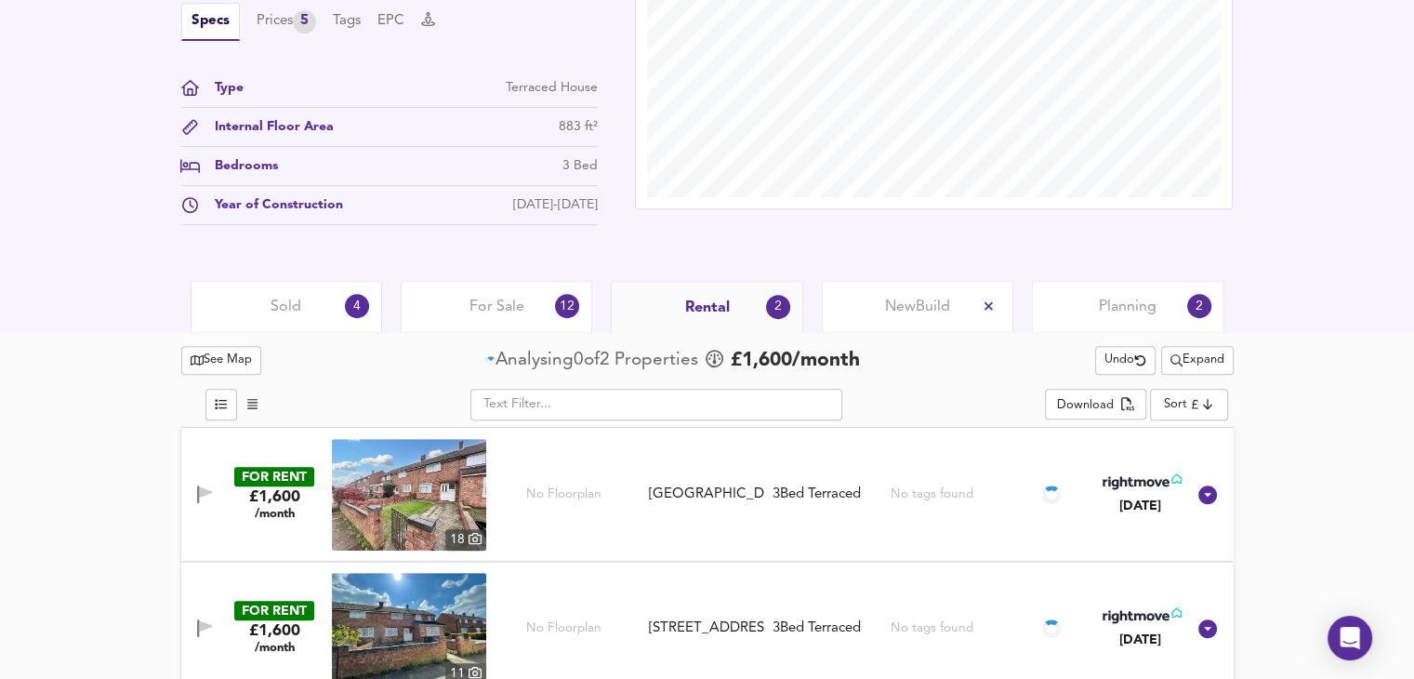
scroll to position [735, 0]
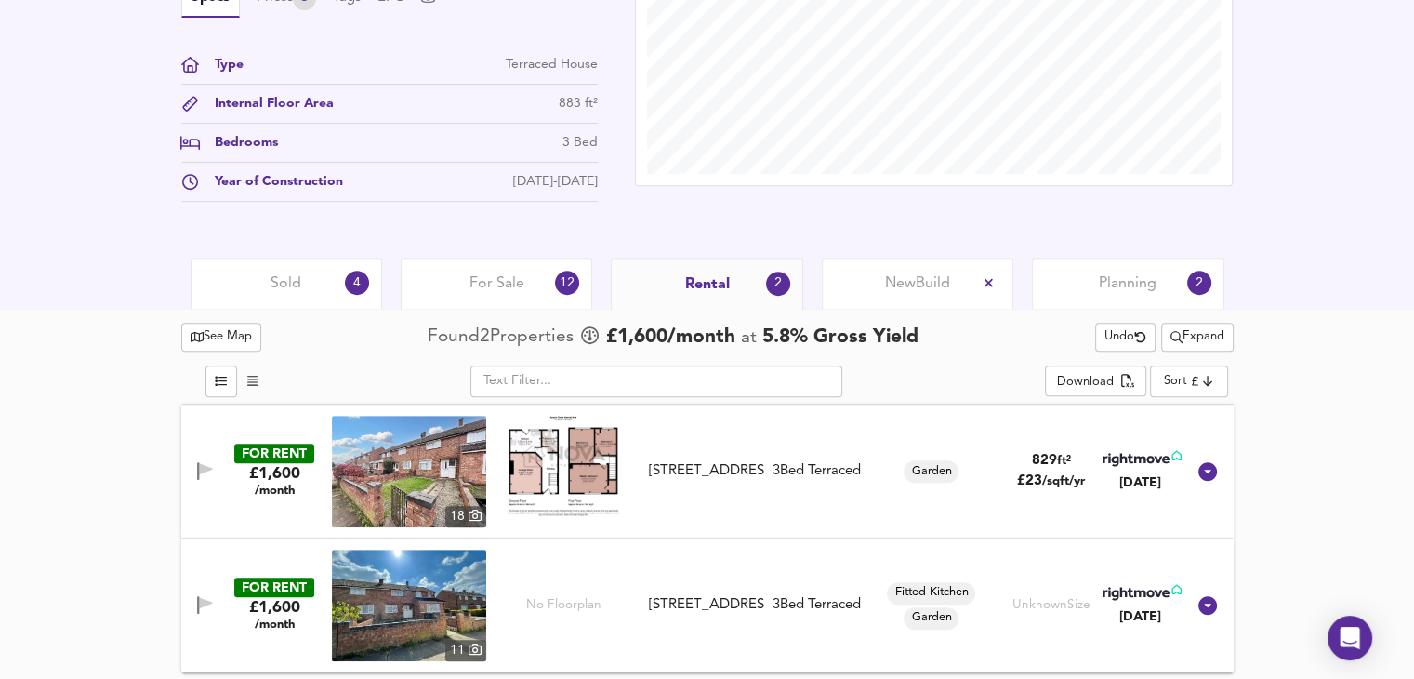
click at [432, 458] on img at bounding box center [409, 472] width 154 height 112
click at [439, 599] on img at bounding box center [409, 606] width 154 height 112
click at [569, 466] on img at bounding box center [564, 466] width 112 height 101
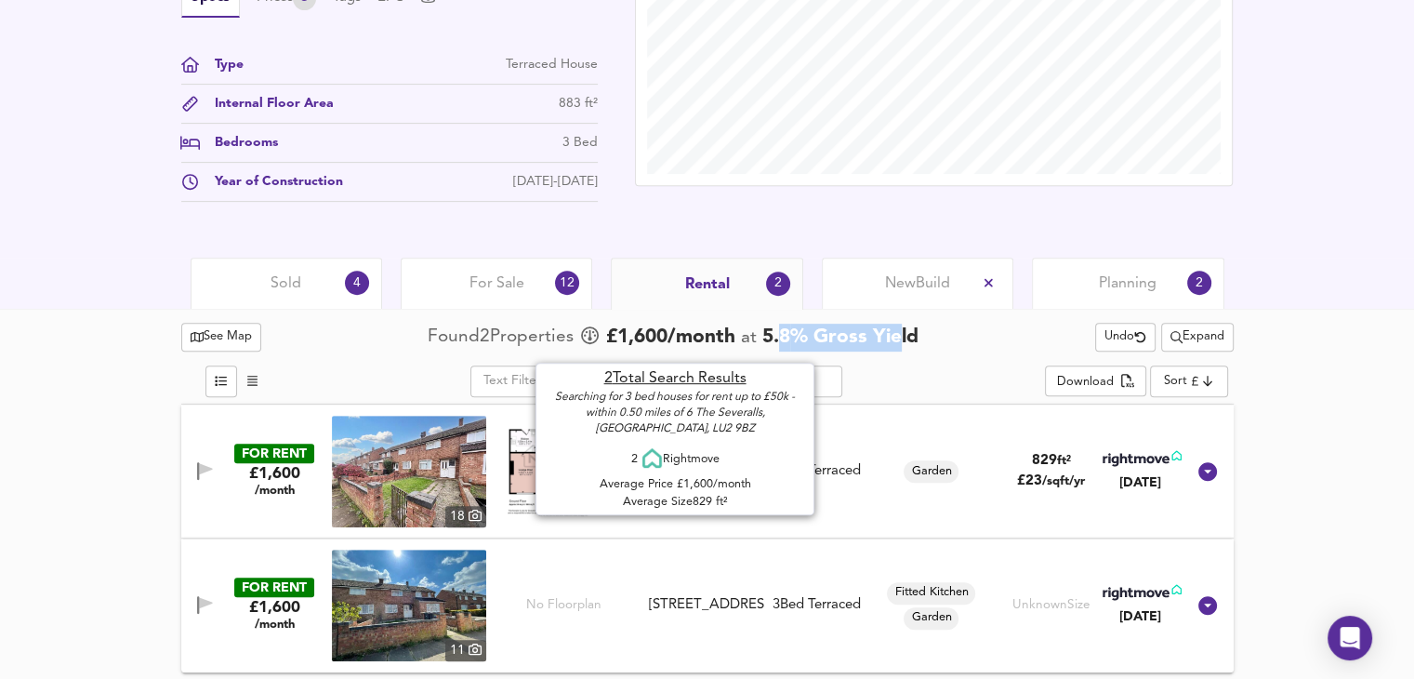
drag, startPoint x: 780, startPoint y: 334, endPoint x: 919, endPoint y: 339, distance: 138.7
click at [913, 339] on span "5.8 % Gross Yield" at bounding box center [838, 337] width 162 height 20
click at [923, 339] on div "Found 2 Propert ies £ 1,600 /month at 5.8 % Gross Yield" at bounding box center [678, 338] width 500 height 28
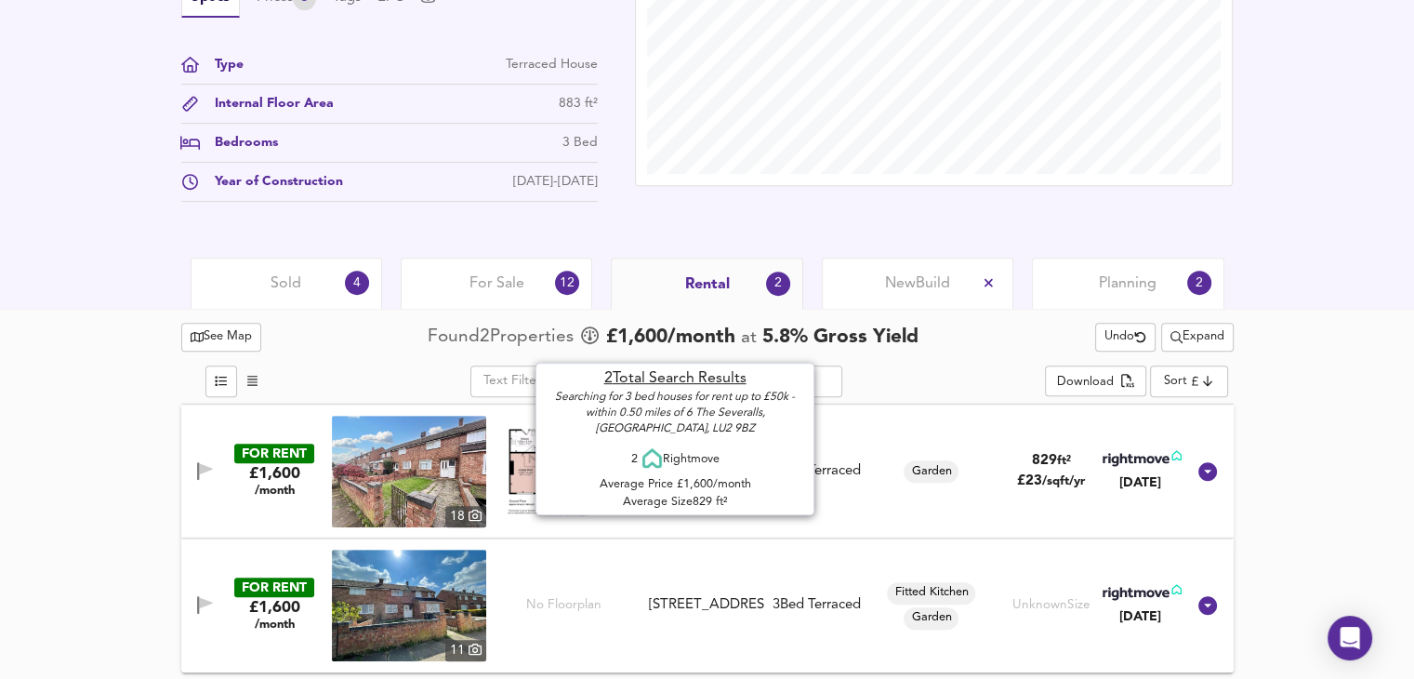
click at [923, 339] on div "Found 2 Propert ies £ 1,600 /month at 5.8 % Gross Yield" at bounding box center [678, 338] width 500 height 28
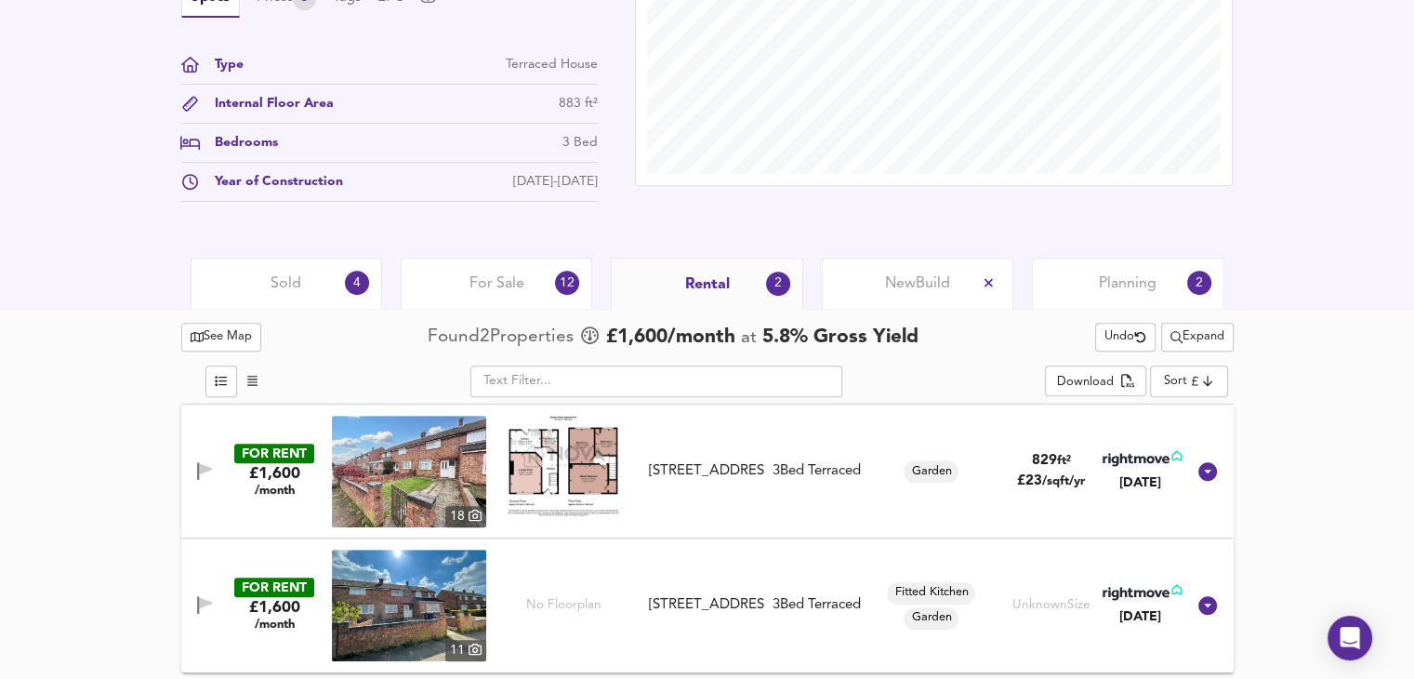
click at [997, 339] on div "See Map Found 2 Propert ies £ 1,600 /month at 5.8 % Gross Yield Undo Expand" at bounding box center [707, 337] width 1053 height 36
click at [506, 288] on span "For Sale" at bounding box center [497, 283] width 55 height 20
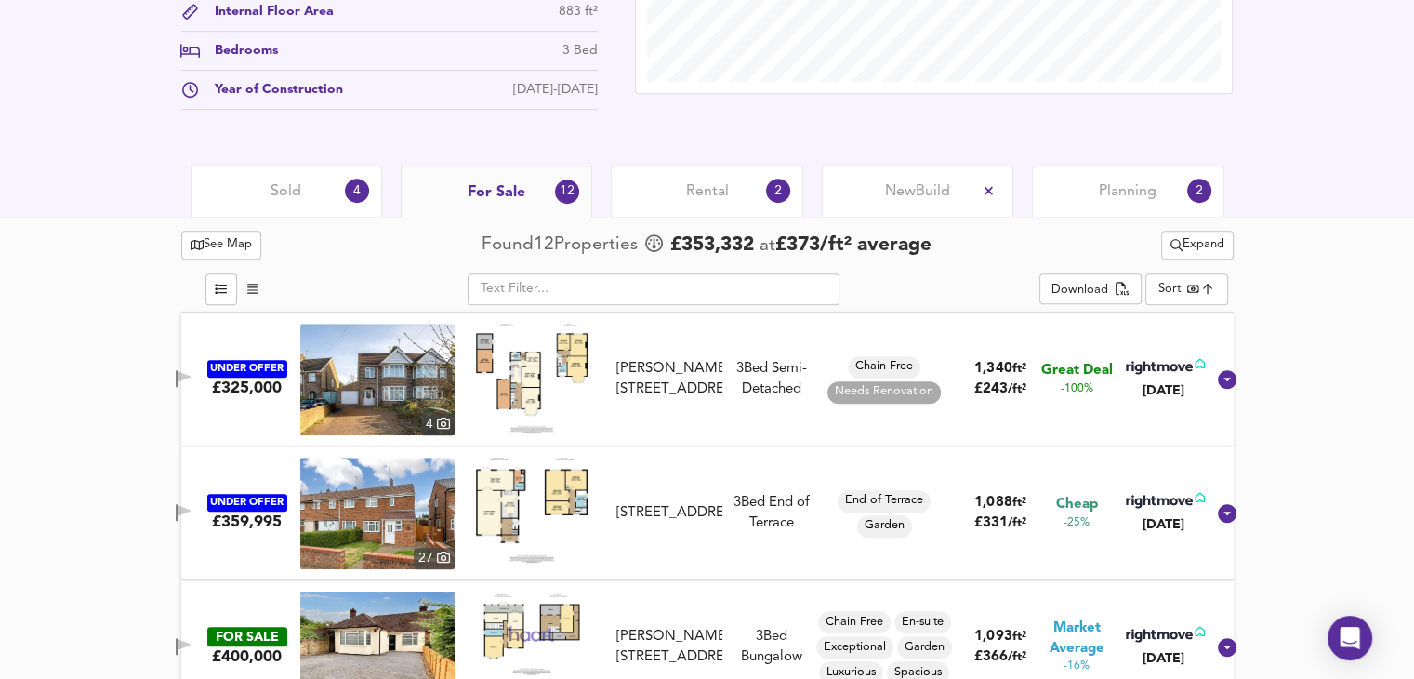
scroll to position [828, 0]
click at [267, 172] on div "Sold 4" at bounding box center [287, 190] width 192 height 51
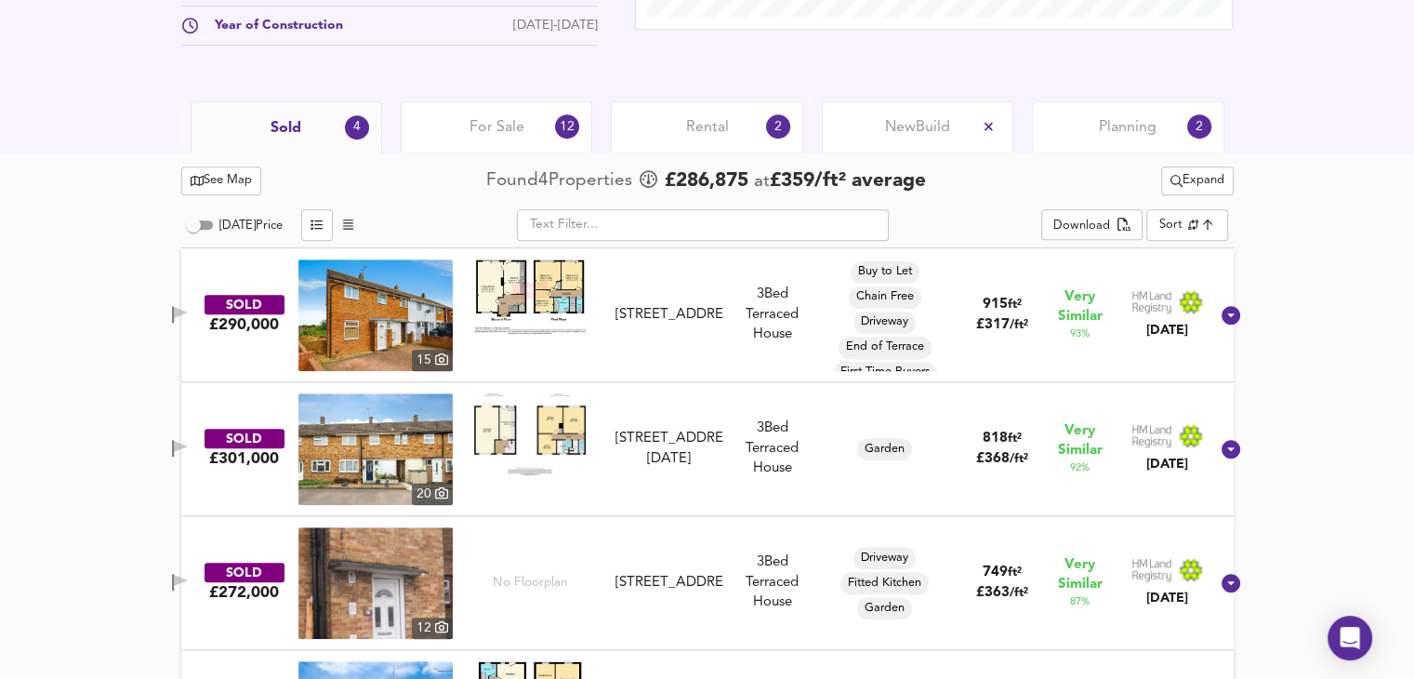
scroll to position [1002, 0]
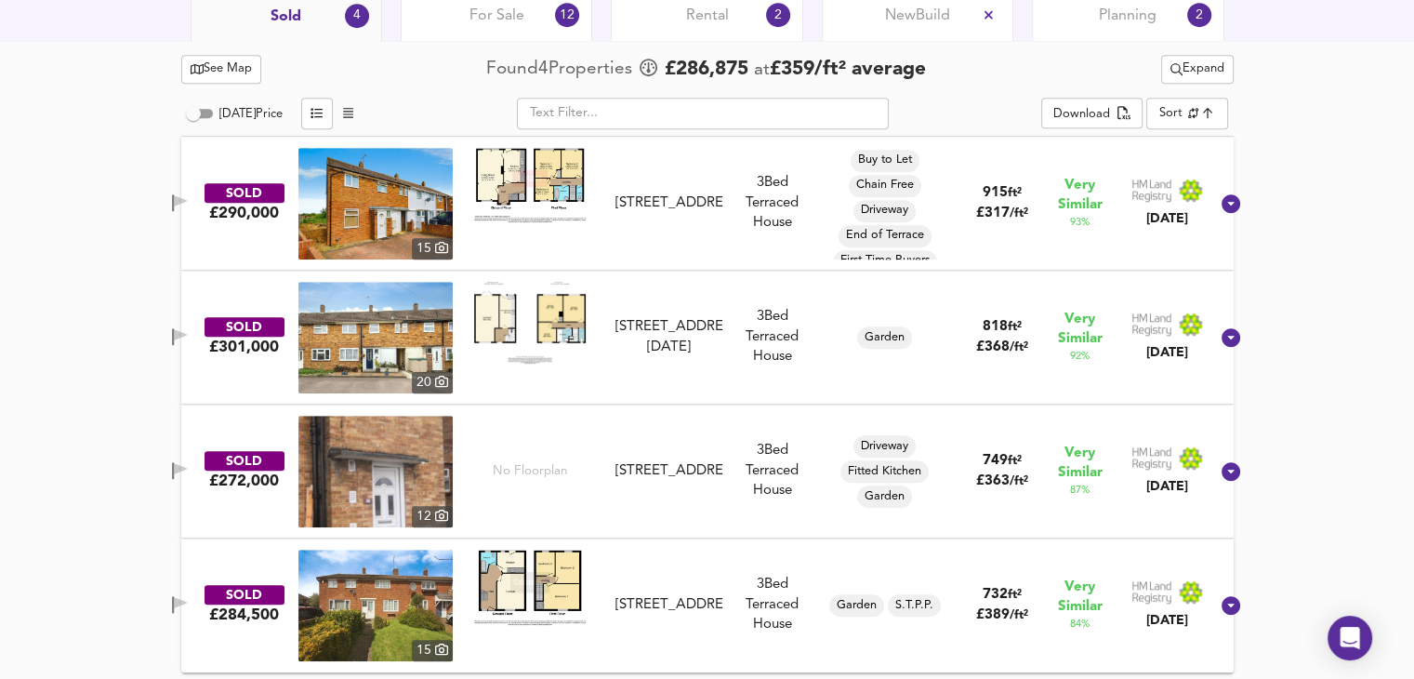
click at [394, 473] on img at bounding box center [376, 472] width 154 height 112
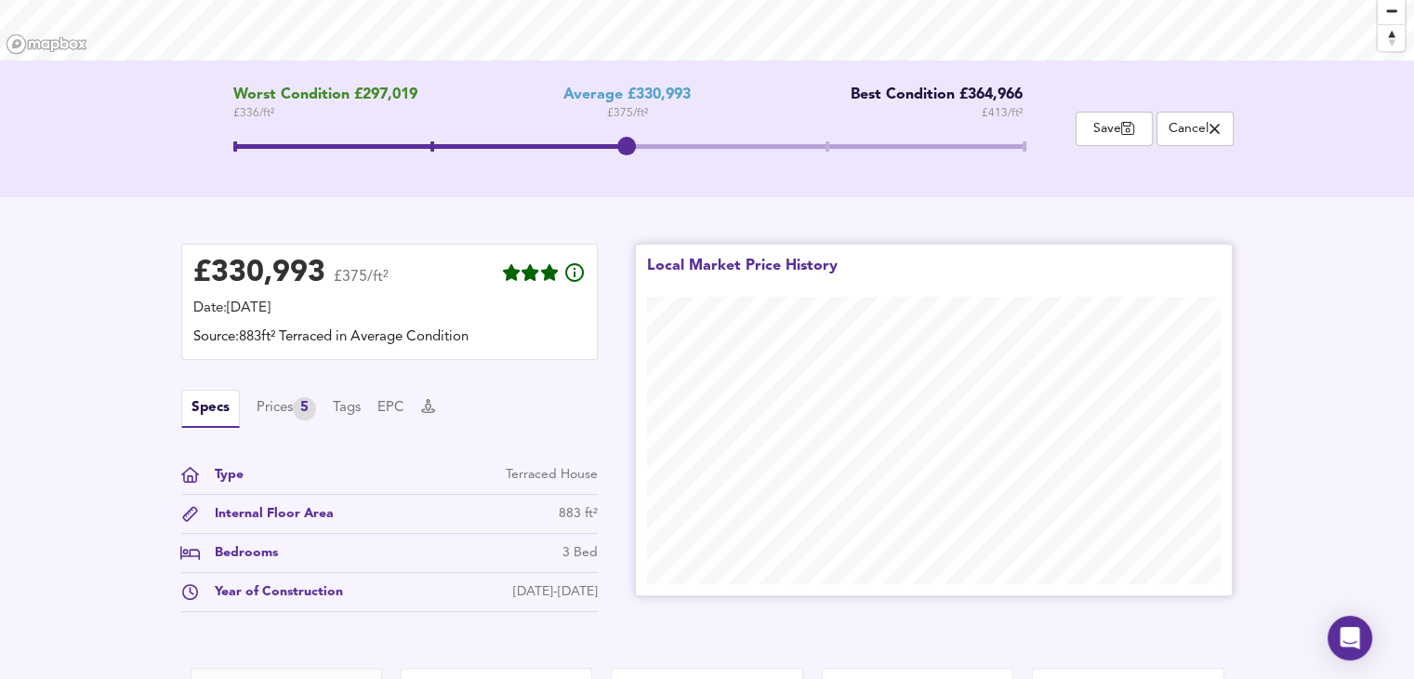
scroll to position [0, 0]
